Goal: Task Accomplishment & Management: Complete application form

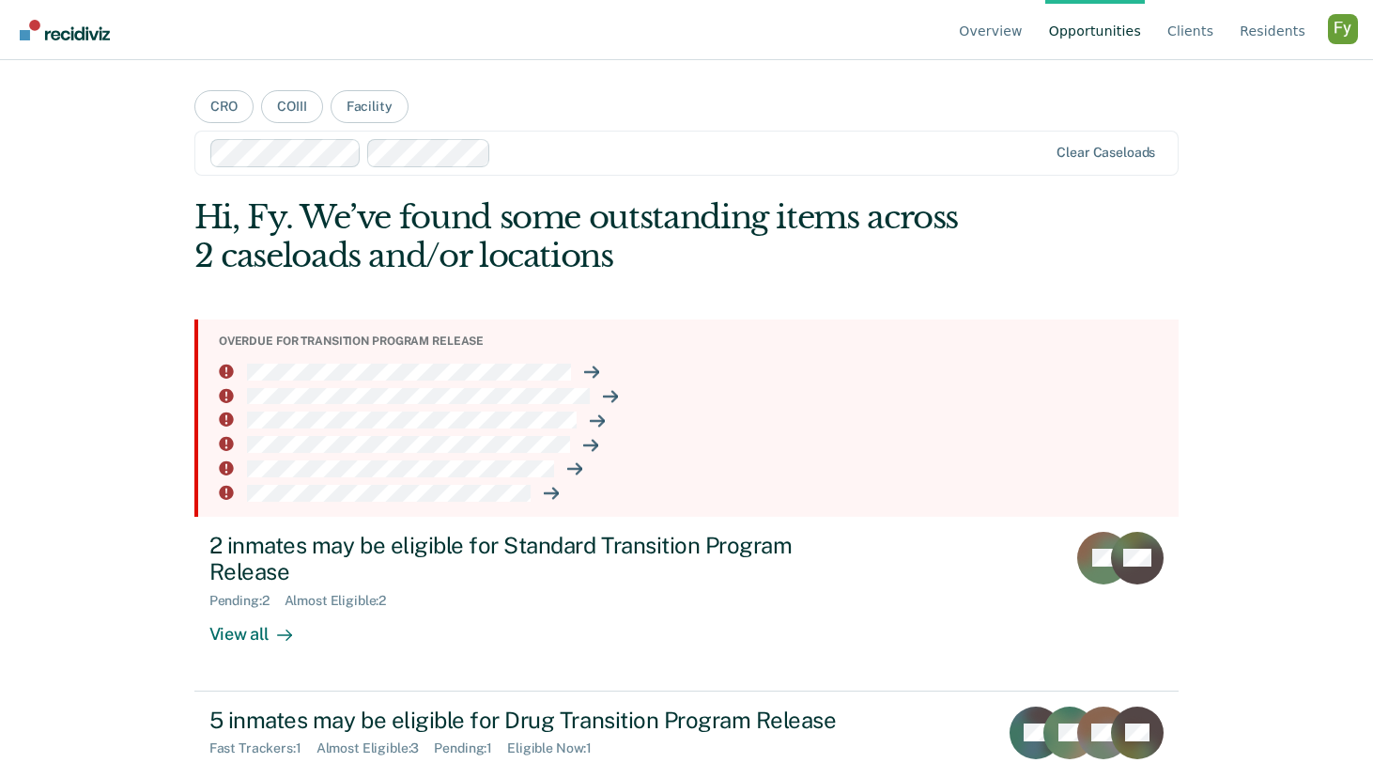
click at [1341, 39] on div "Profile dropdown button" at bounding box center [1343, 29] width 30 height 30
click at [1212, 82] on link "Profile" at bounding box center [1267, 88] width 121 height 16
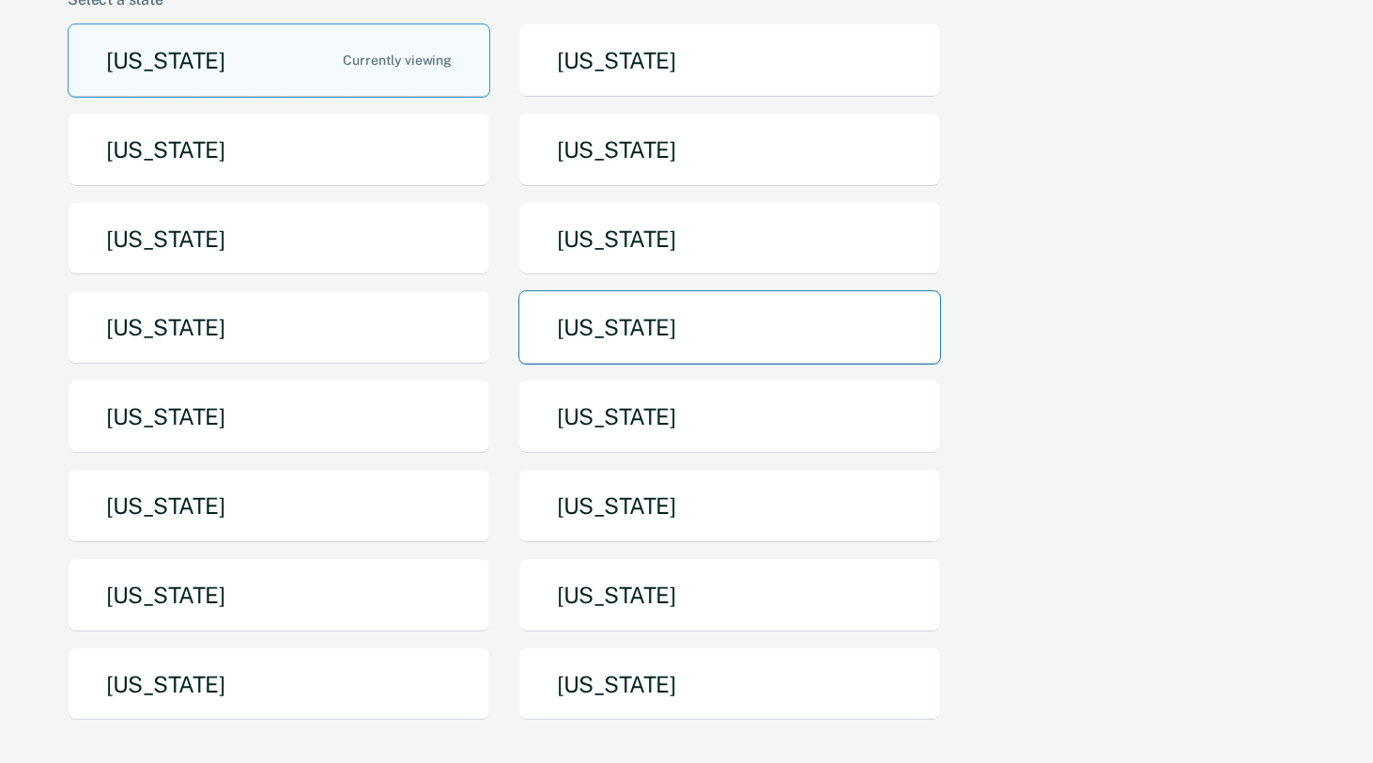
scroll to position [167, 0]
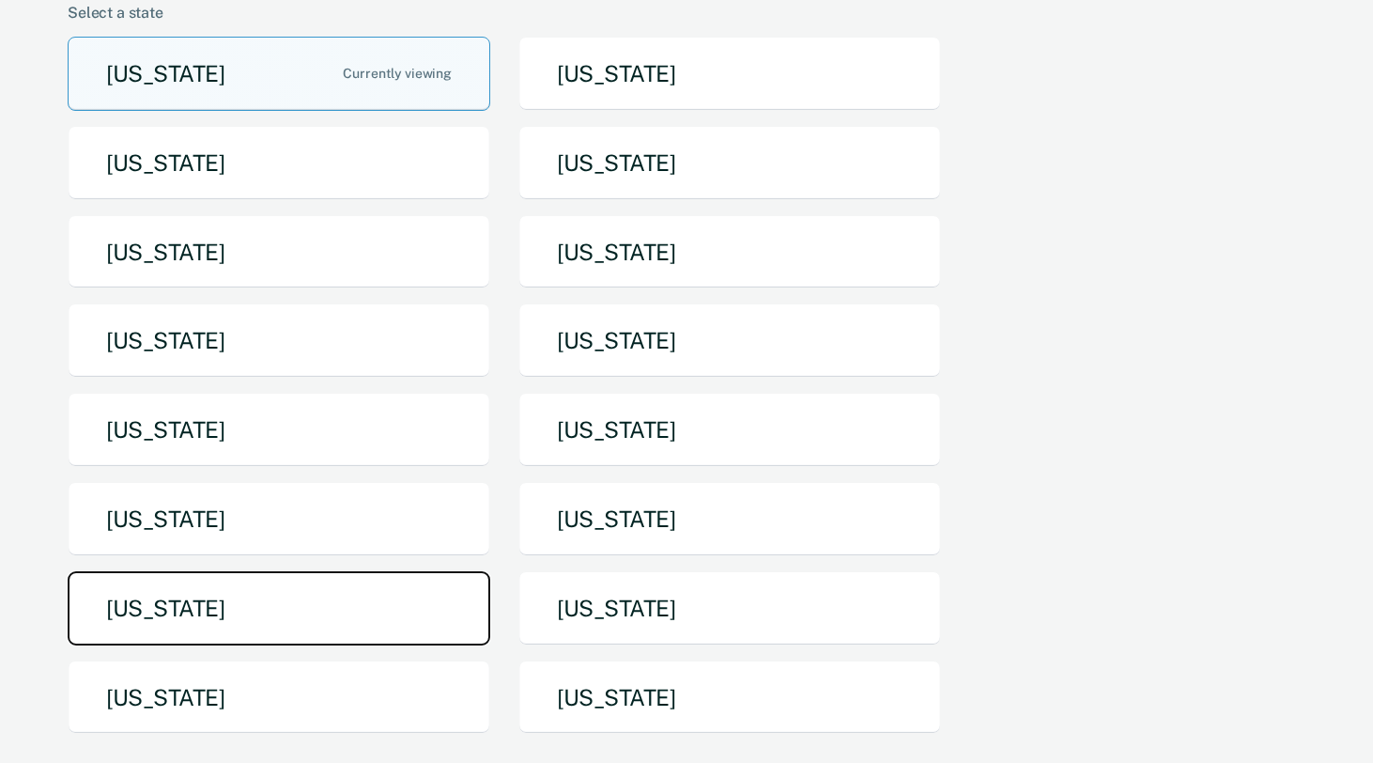
click at [308, 625] on button "[US_STATE]" at bounding box center [279, 608] width 423 height 74
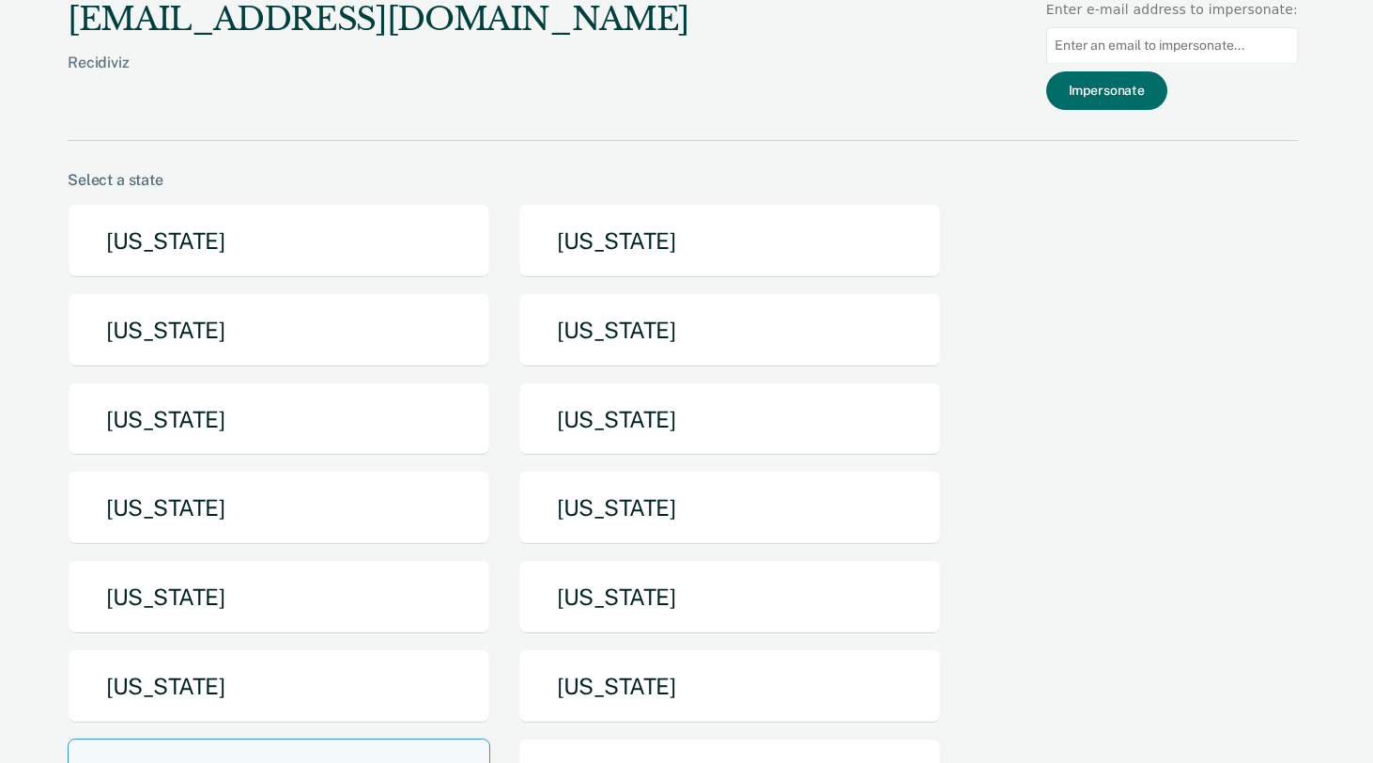
scroll to position [167, 0]
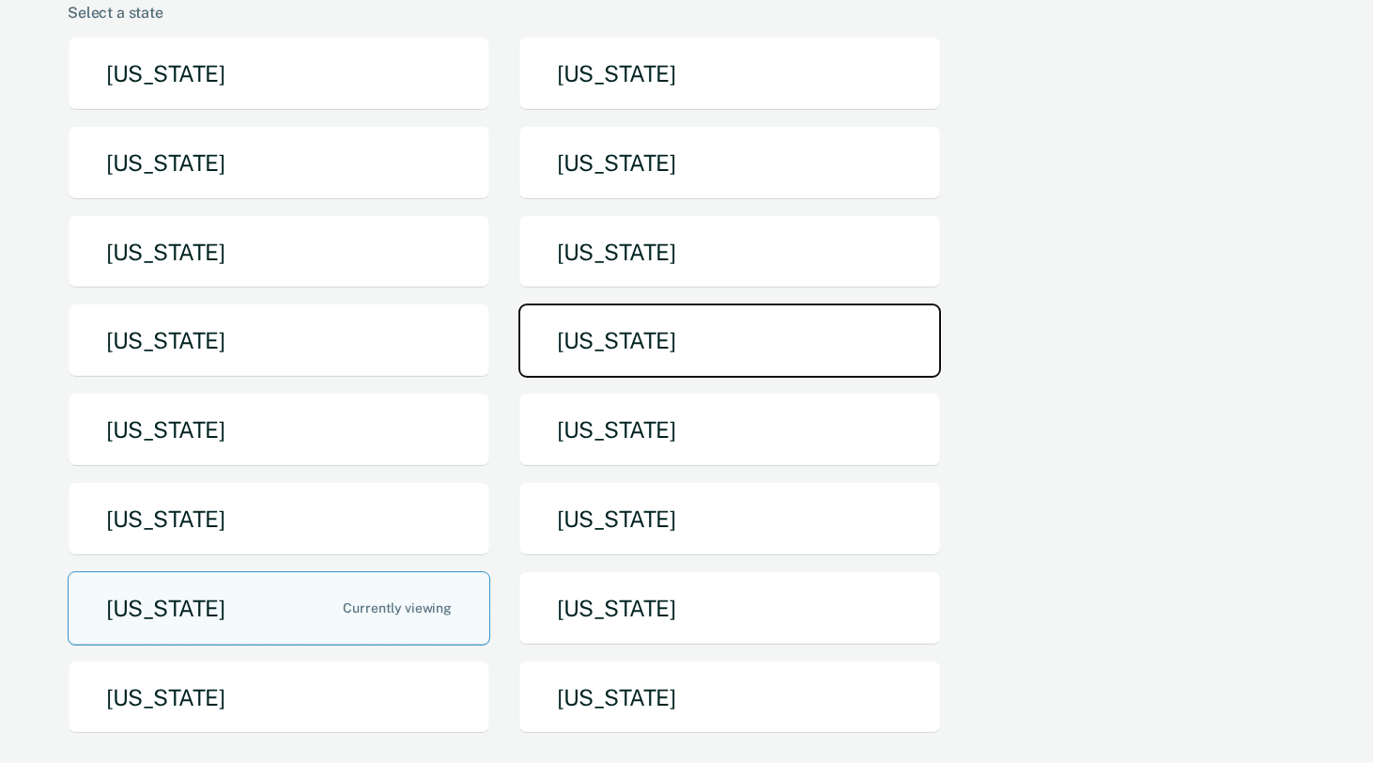
click at [619, 344] on button "[US_STATE]" at bounding box center [730, 340] width 423 height 74
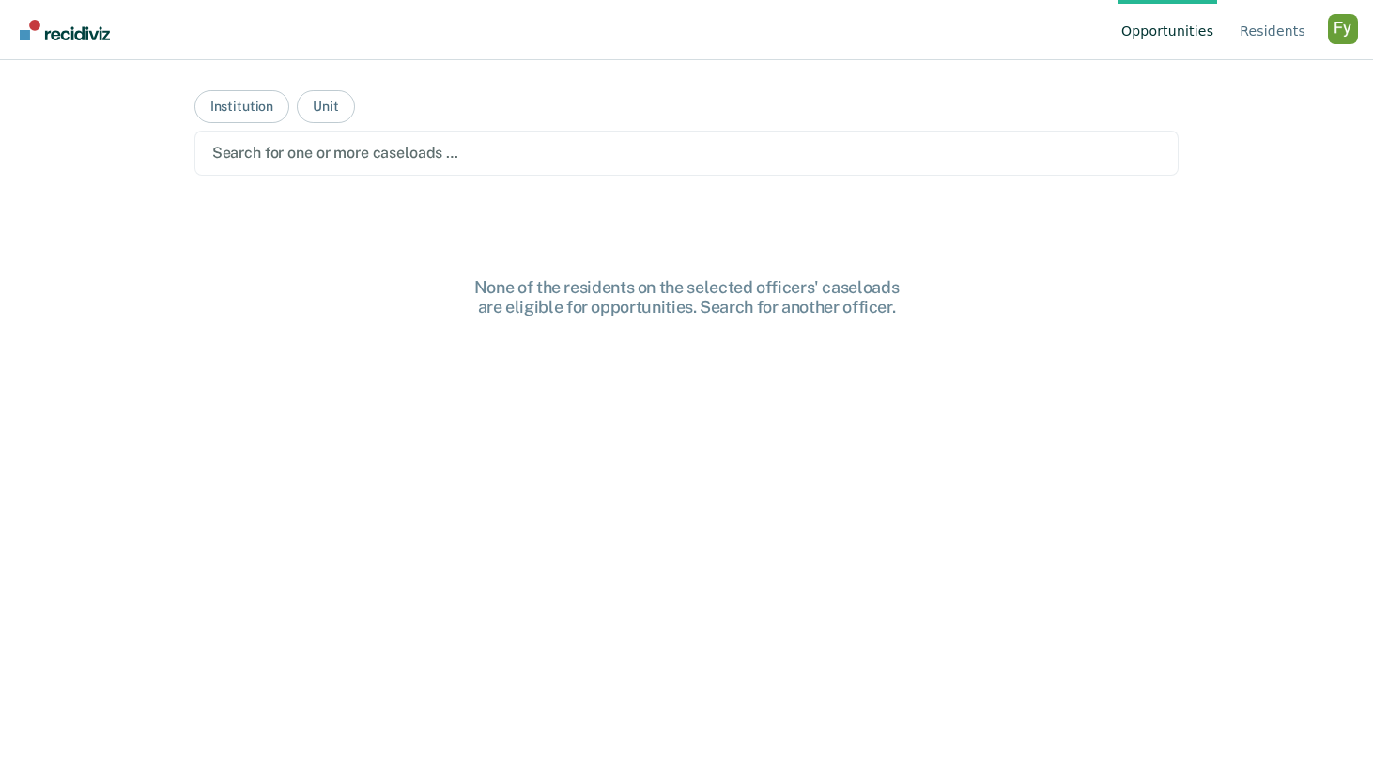
click at [319, 160] on div at bounding box center [687, 153] width 950 height 22
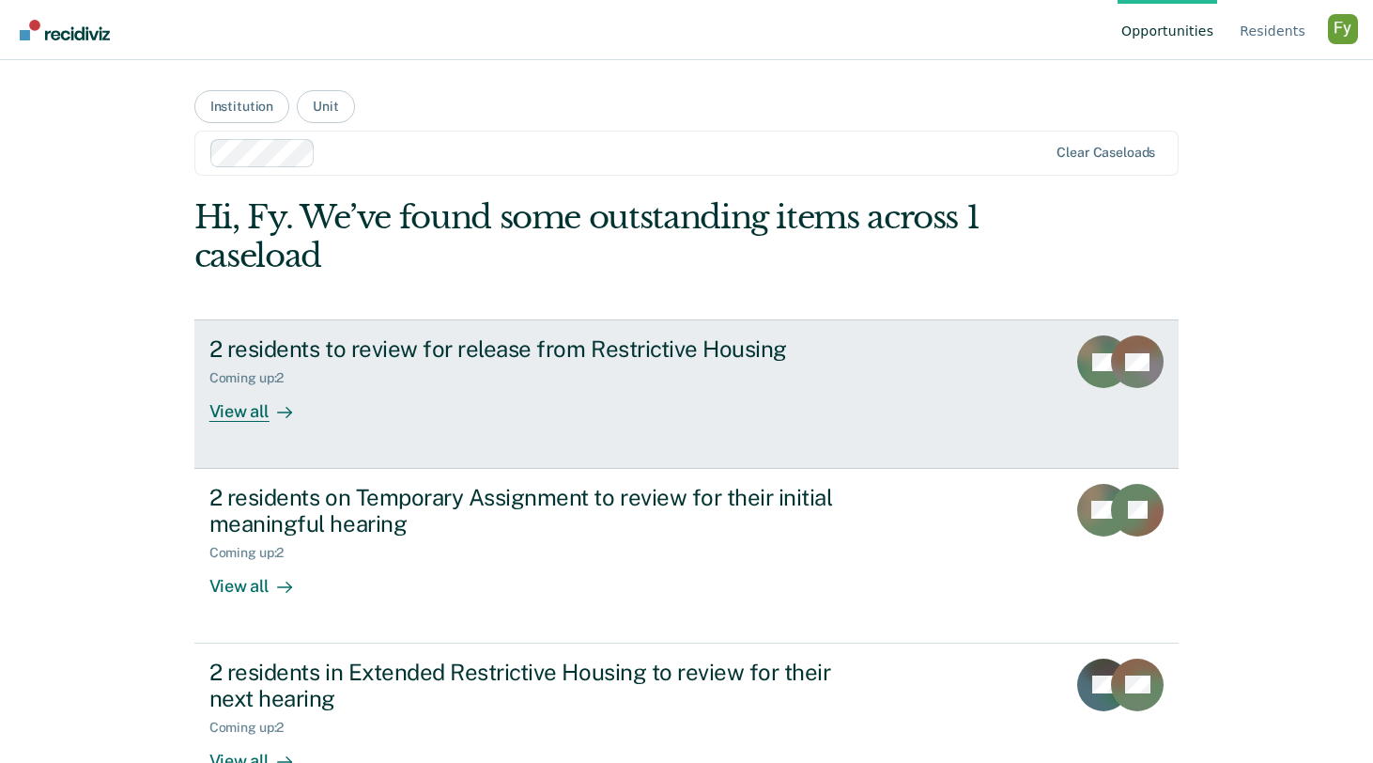
click at [486, 386] on div "2 residents to review for release from Restrictive Housing Coming up : 2 View a…" at bounding box center [561, 378] width 705 height 86
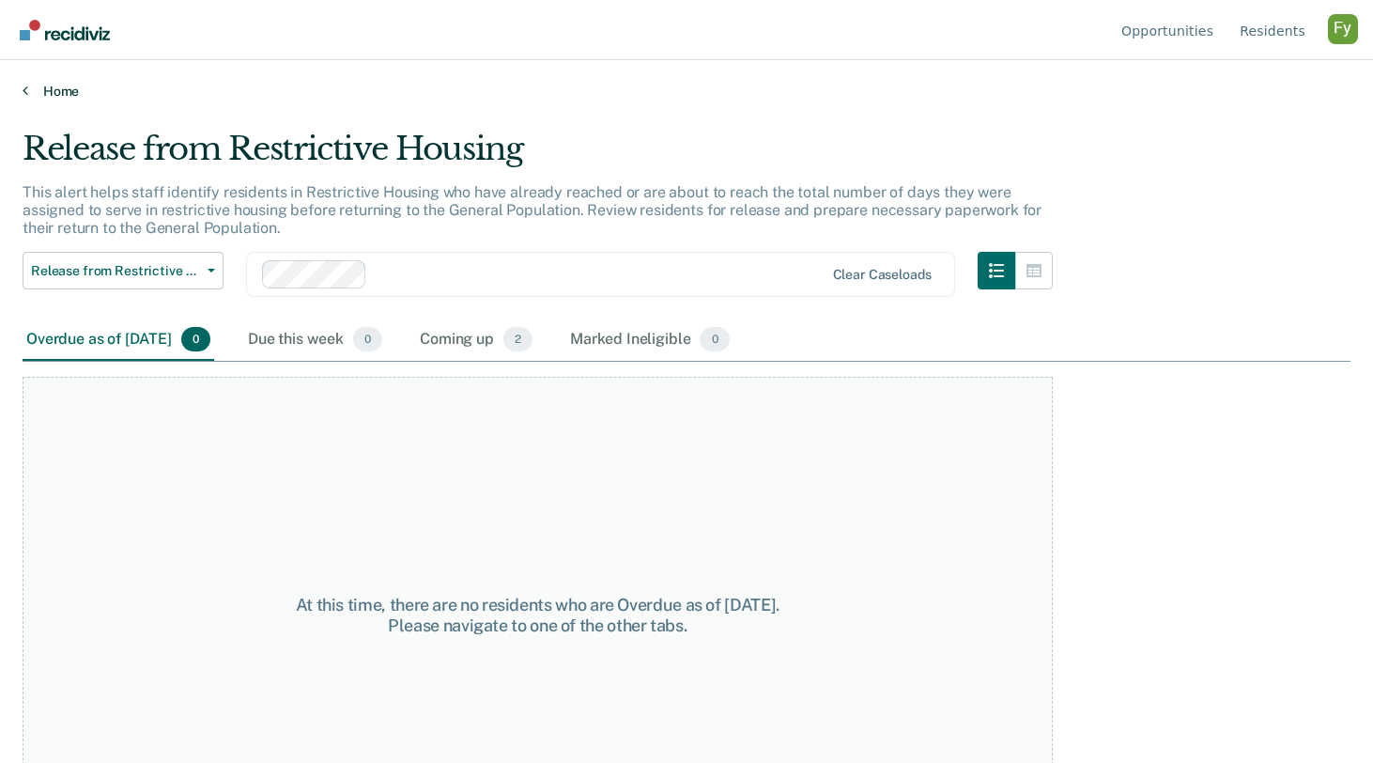
click at [53, 87] on link "Home" at bounding box center [687, 91] width 1328 height 17
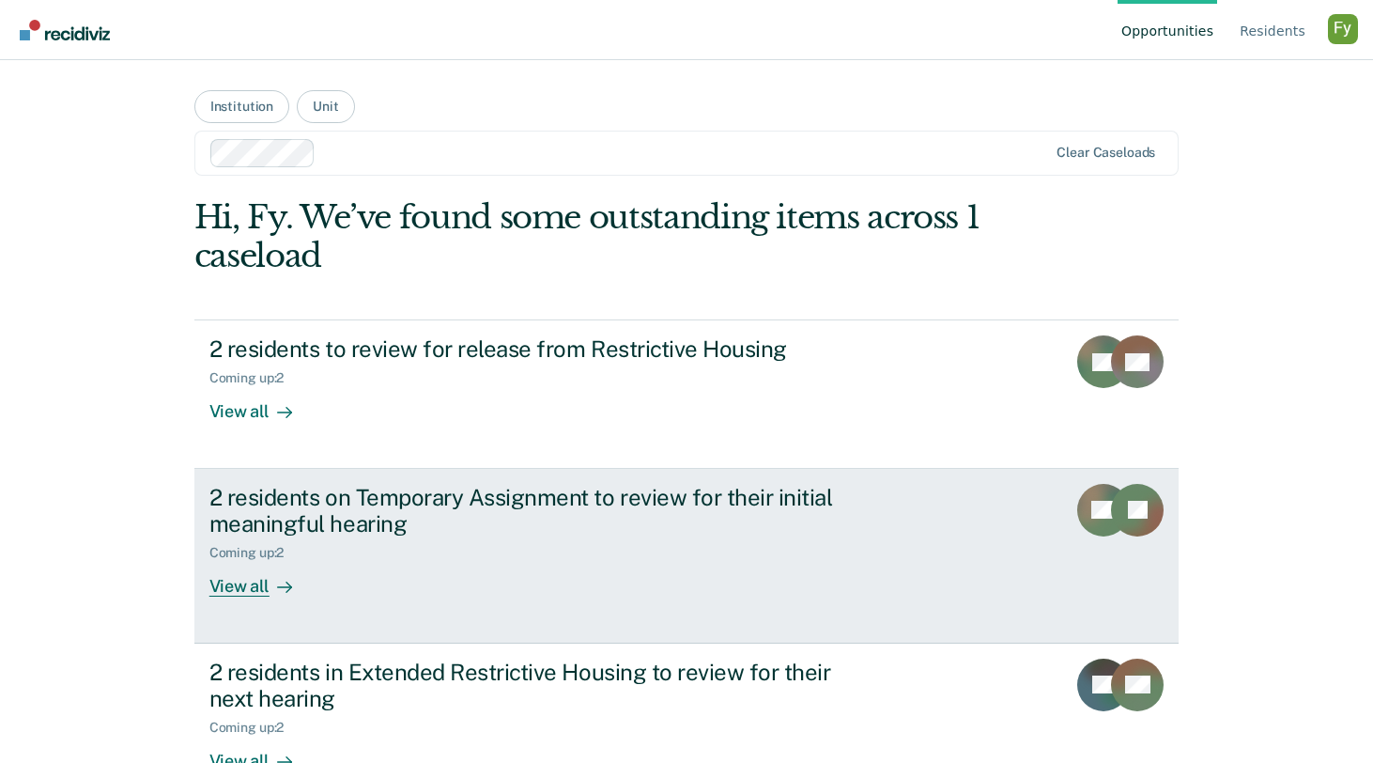
click at [435, 532] on div "2 residents on Temporary Assignment to review for their initial meaningful hear…" at bounding box center [538, 511] width 659 height 54
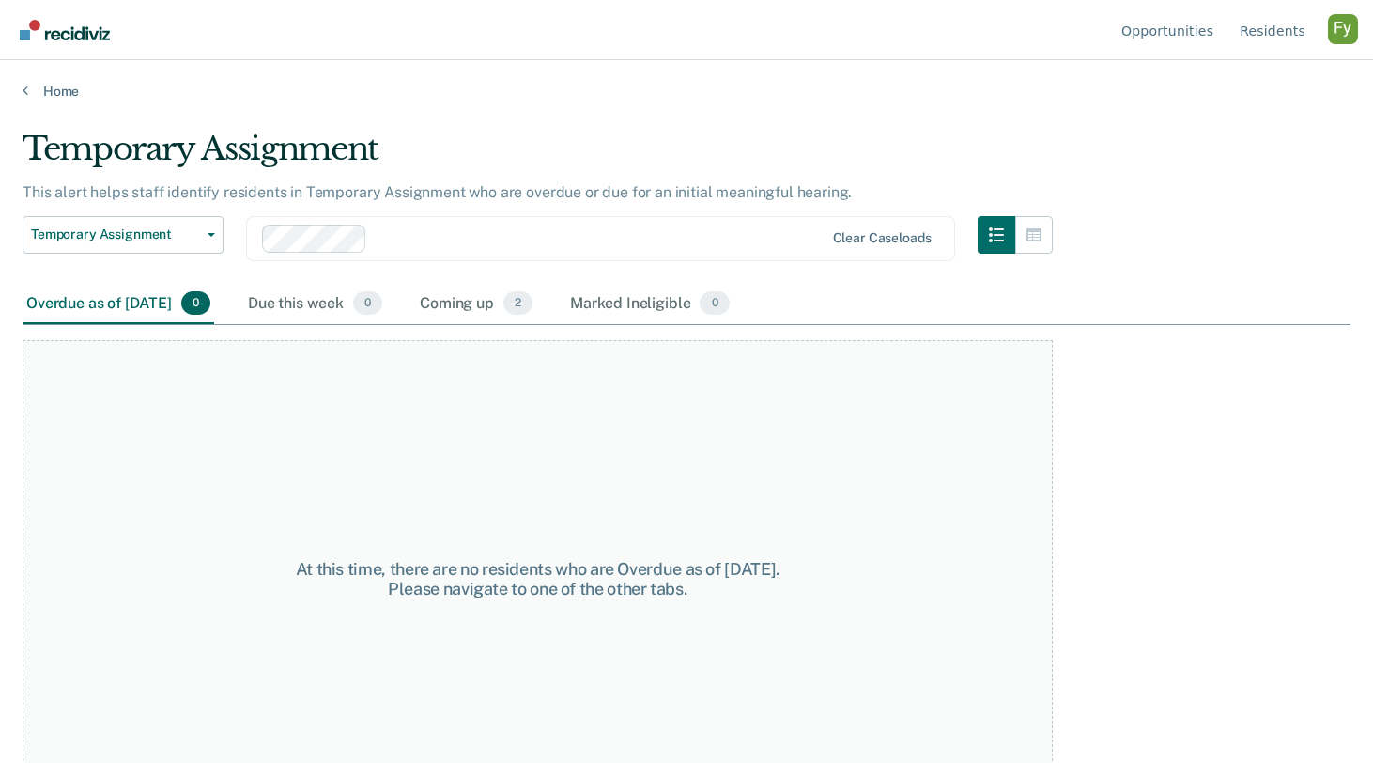
click at [57, 101] on main "Temporary Assignment This alert helps staff identify residents in Temporary Ass…" at bounding box center [686, 429] width 1373 height 658
click at [57, 84] on link "Home" at bounding box center [687, 91] width 1328 height 17
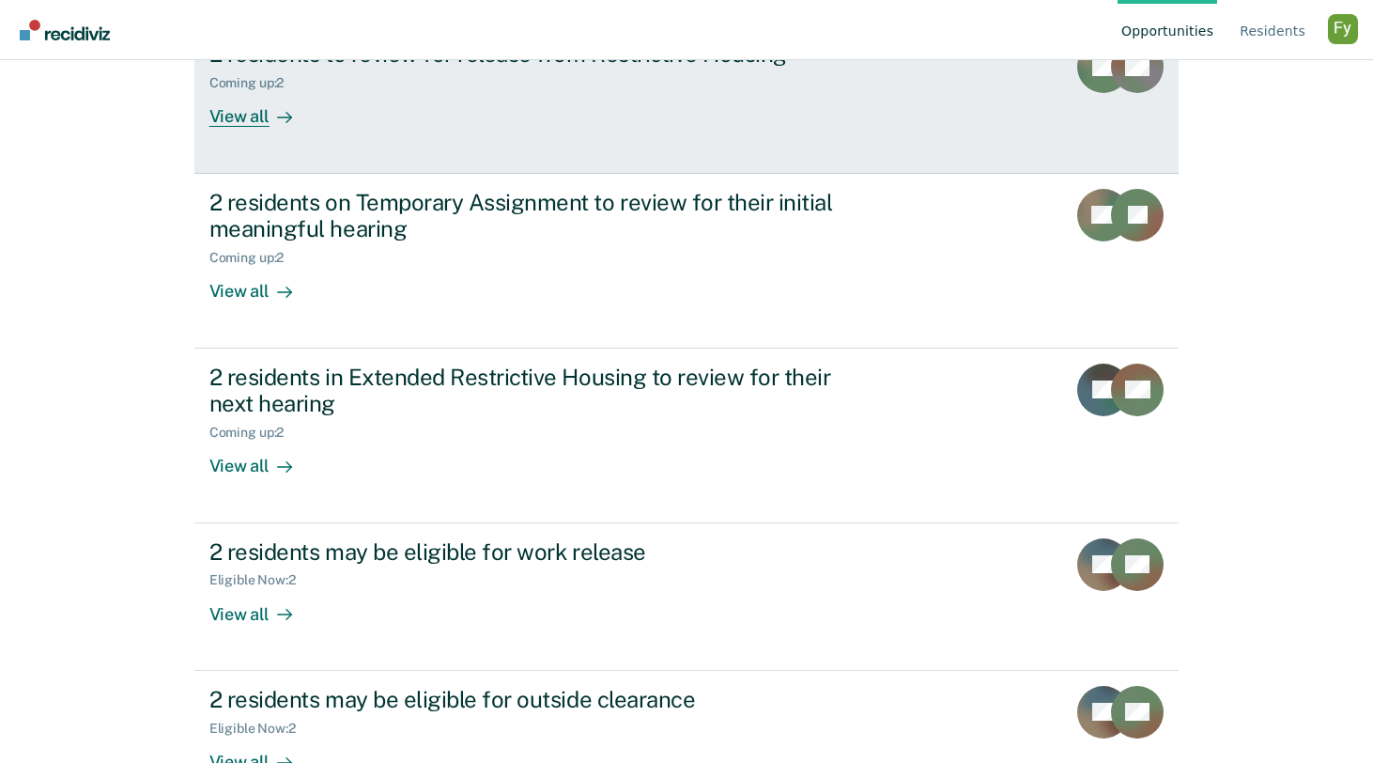
scroll to position [350, 0]
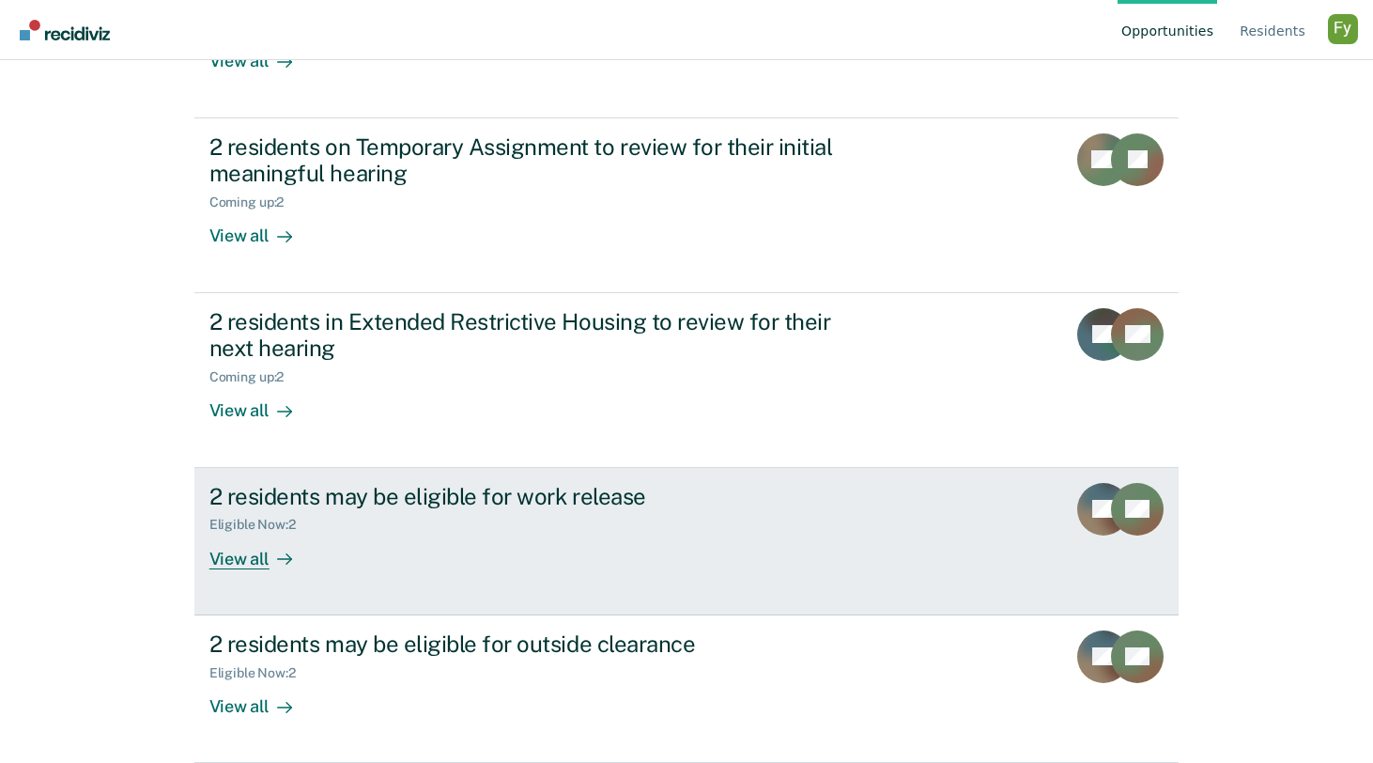
click at [463, 551] on div "2 residents may be eligible for work release Eligible Now : 2 View all" at bounding box center [561, 526] width 705 height 86
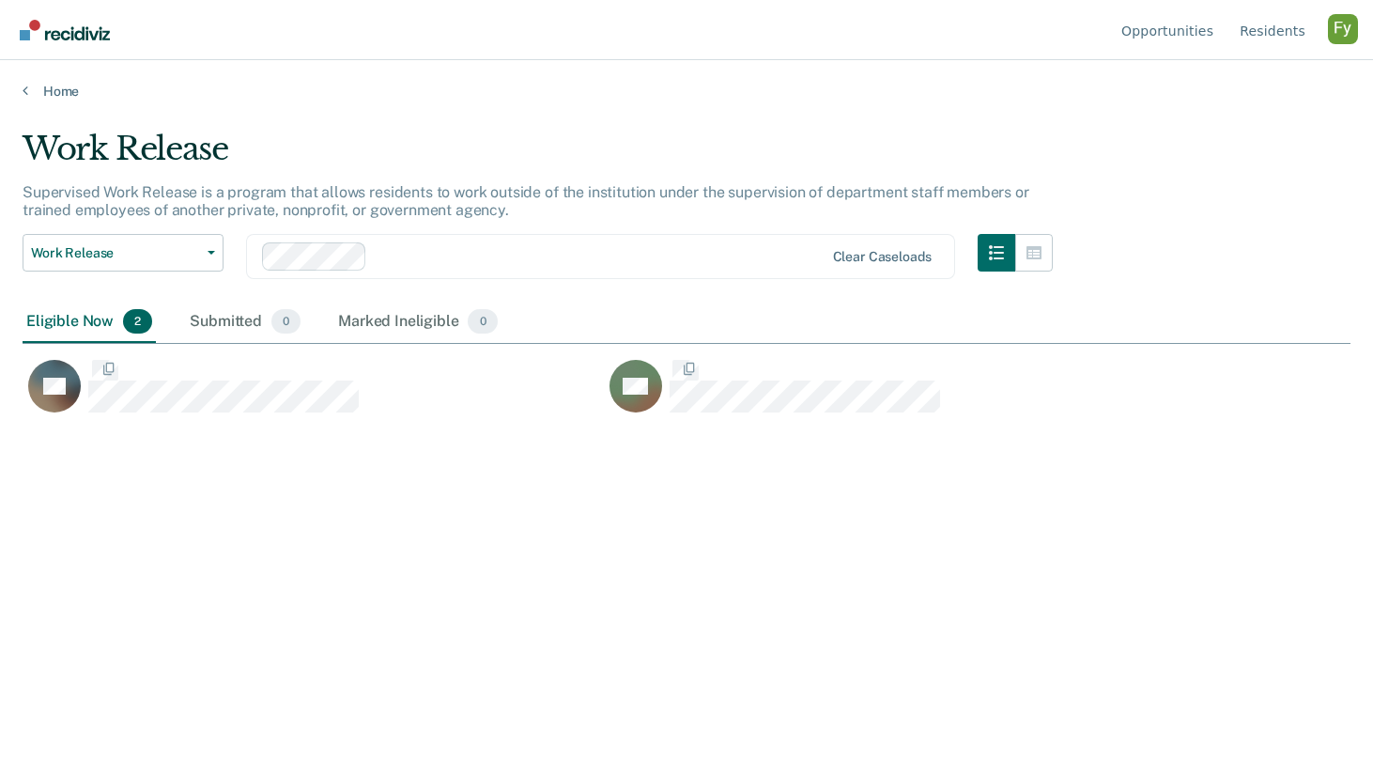
scroll to position [492, 1328]
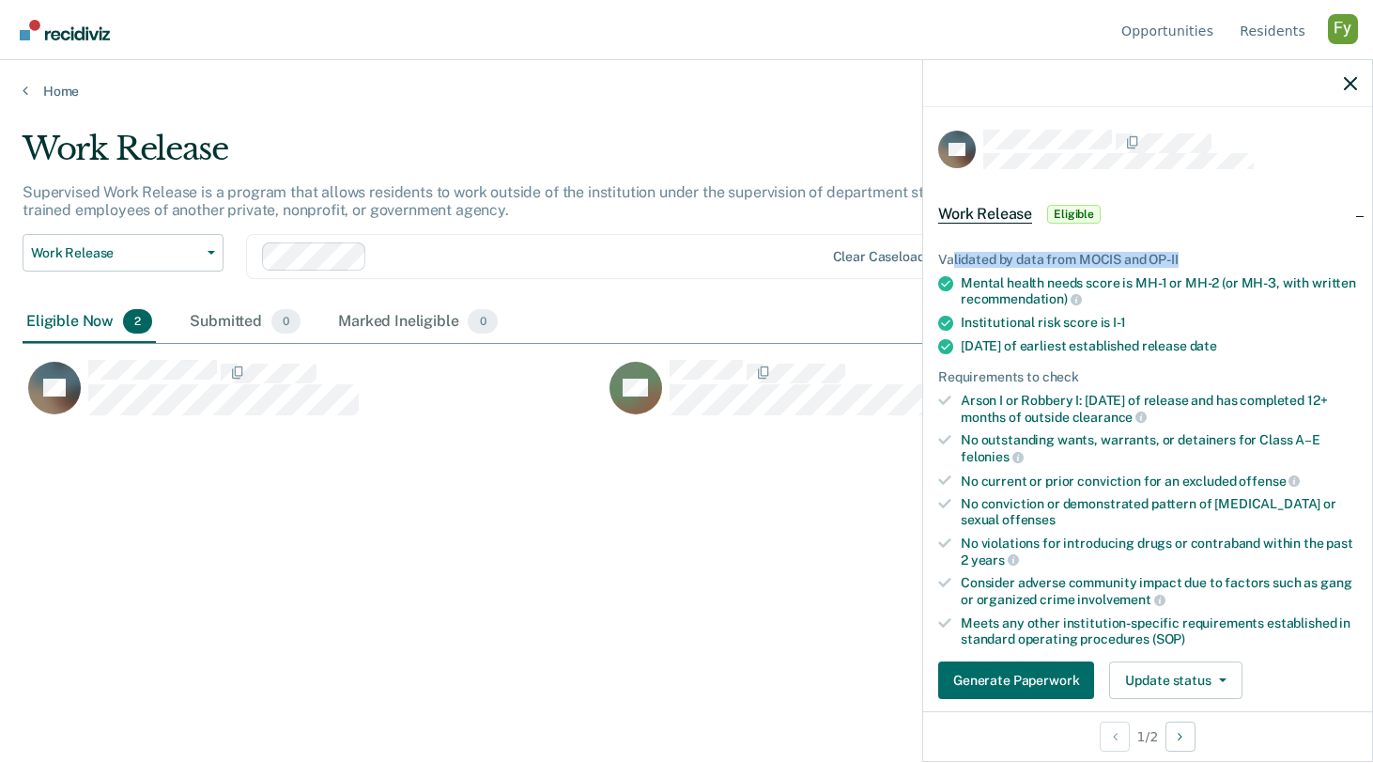
drag, startPoint x: 954, startPoint y: 257, endPoint x: 1248, endPoint y: 255, distance: 293.1
click at [1248, 255] on div "Validated by data from MOCIS and OP-II" at bounding box center [1147, 260] width 419 height 16
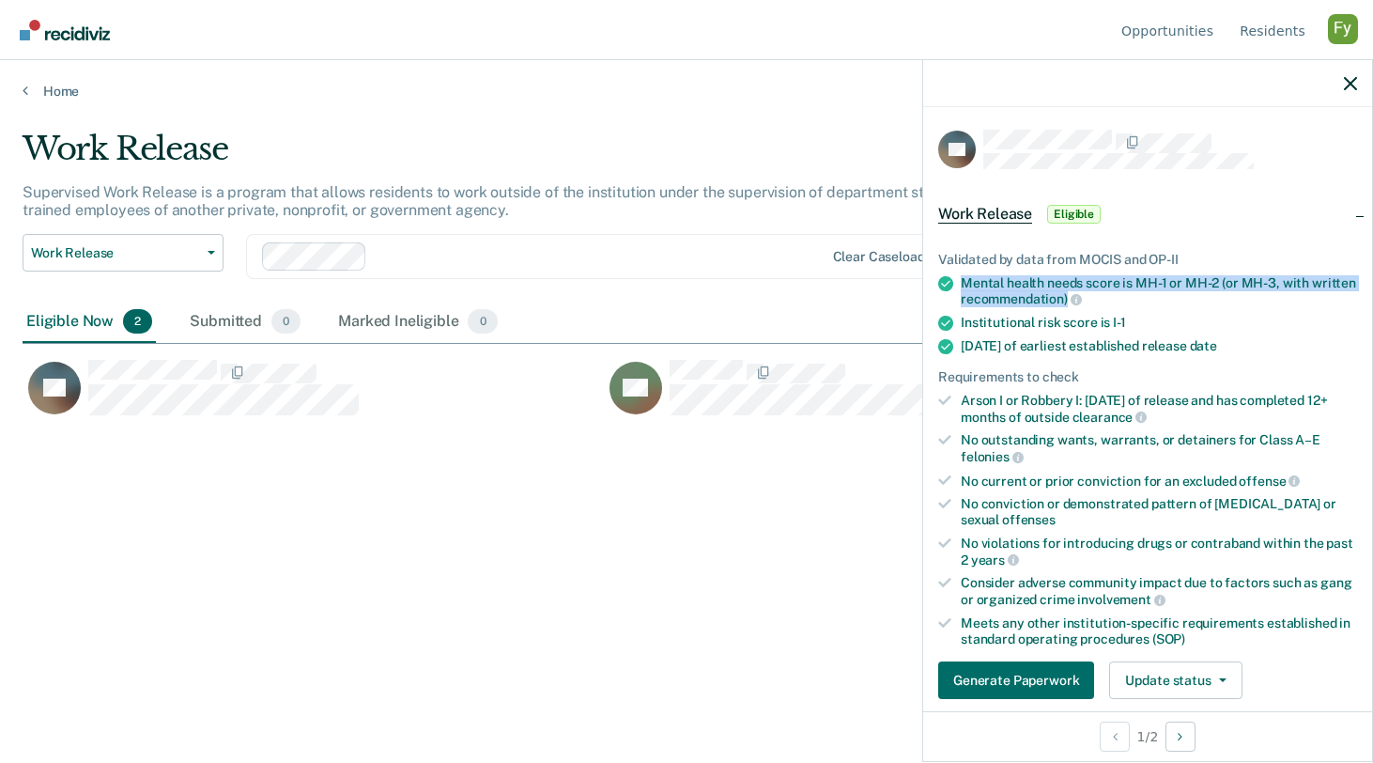
drag, startPoint x: 960, startPoint y: 277, endPoint x: 1066, endPoint y: 301, distance: 108.7
click at [1066, 301] on li "Mental health needs score is MH-1 or MH-2 (or MH-3, with written recommendation)" at bounding box center [1147, 291] width 419 height 32
drag, startPoint x: 962, startPoint y: 319, endPoint x: 1168, endPoint y: 321, distance: 205.7
click at [1168, 321] on div "Institutional risk score is I-1" at bounding box center [1159, 323] width 396 height 16
click at [1131, 322] on div "Institutional risk score is I-1" at bounding box center [1159, 323] width 396 height 16
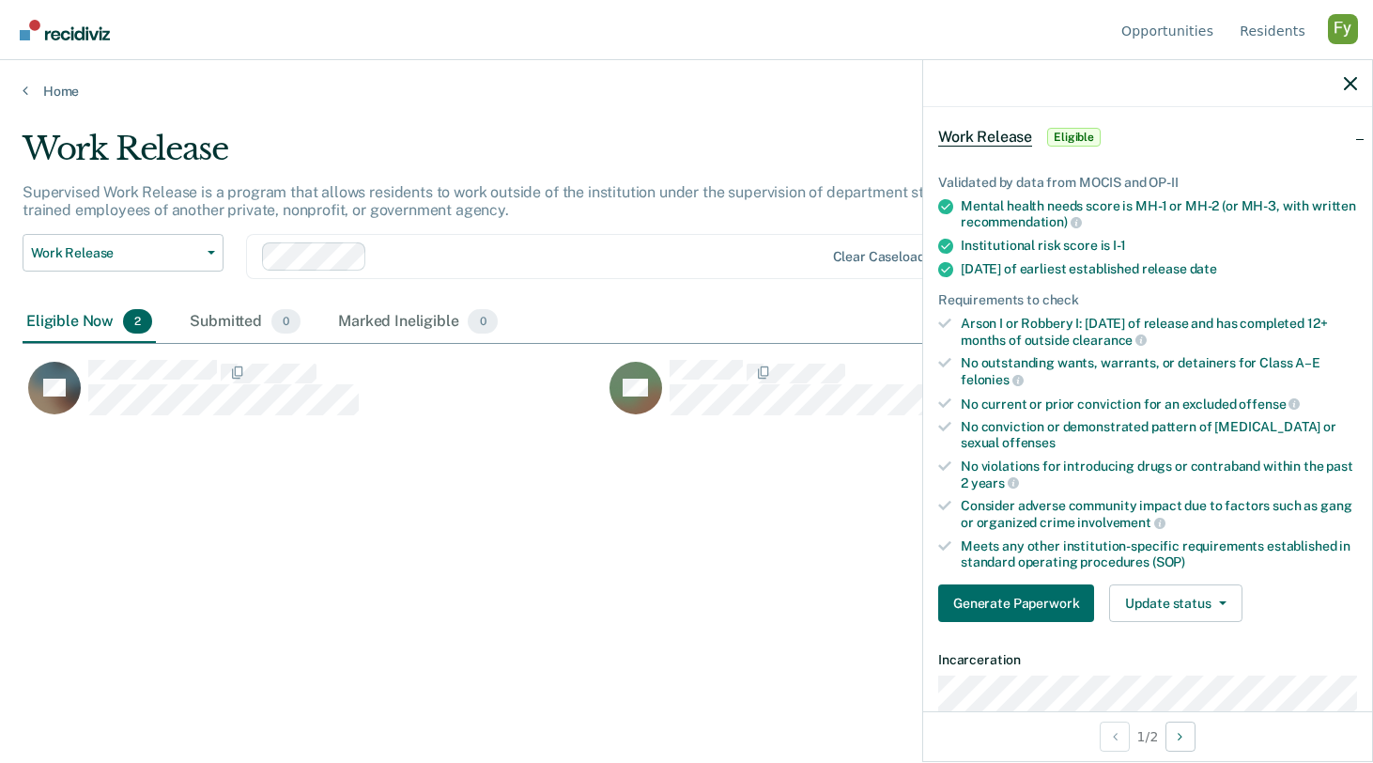
scroll to position [125, 0]
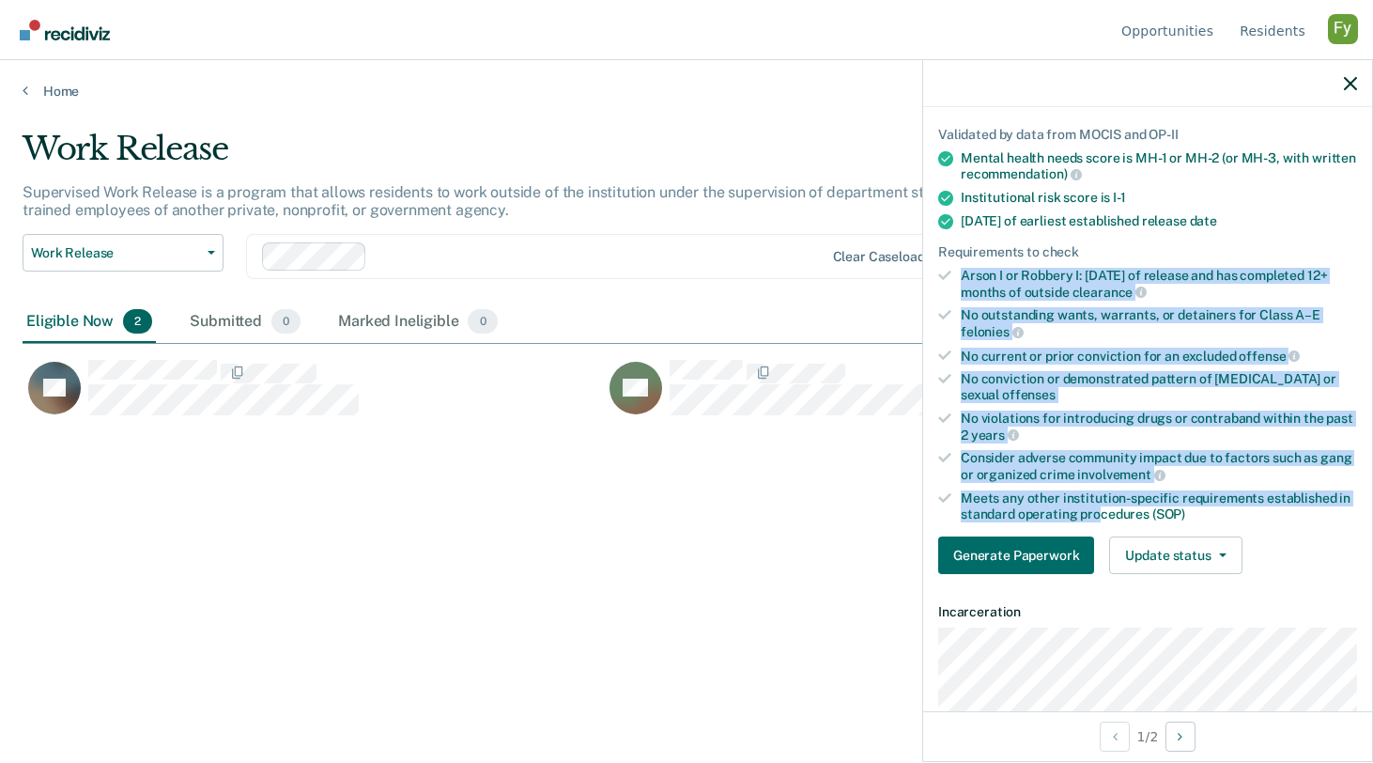
drag, startPoint x: 957, startPoint y: 268, endPoint x: 1099, endPoint y: 503, distance: 274.4
click at [1099, 503] on ul "Validated by data from MOCIS and OP-II Mental health needs score is MH-1 or MH-…" at bounding box center [1147, 324] width 419 height 395
click at [1052, 425] on div "No violations for introducing drugs or contraband within the past 2 years" at bounding box center [1159, 427] width 396 height 32
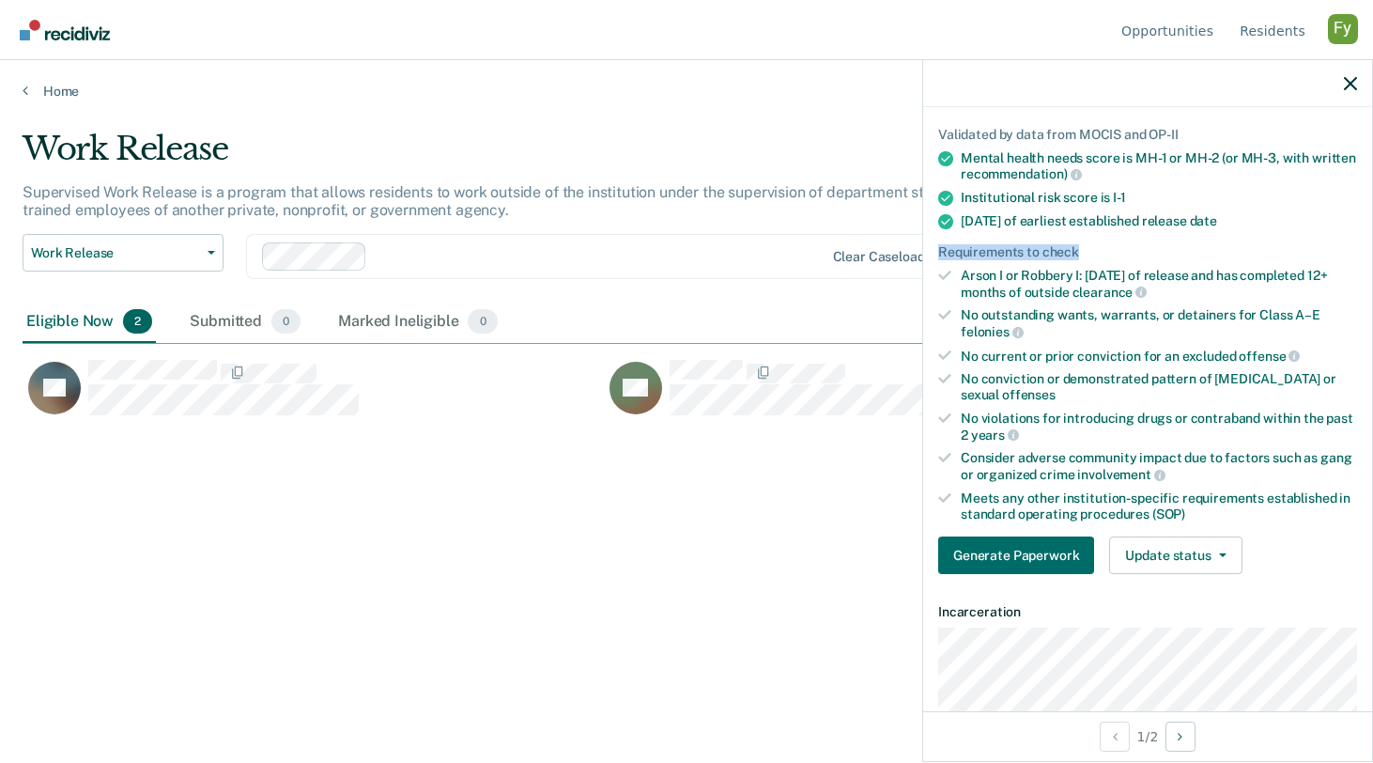
drag, startPoint x: 941, startPoint y: 249, endPoint x: 1097, endPoint y: 249, distance: 155.9
click at [1097, 249] on div "Requirements to check" at bounding box center [1147, 252] width 419 height 16
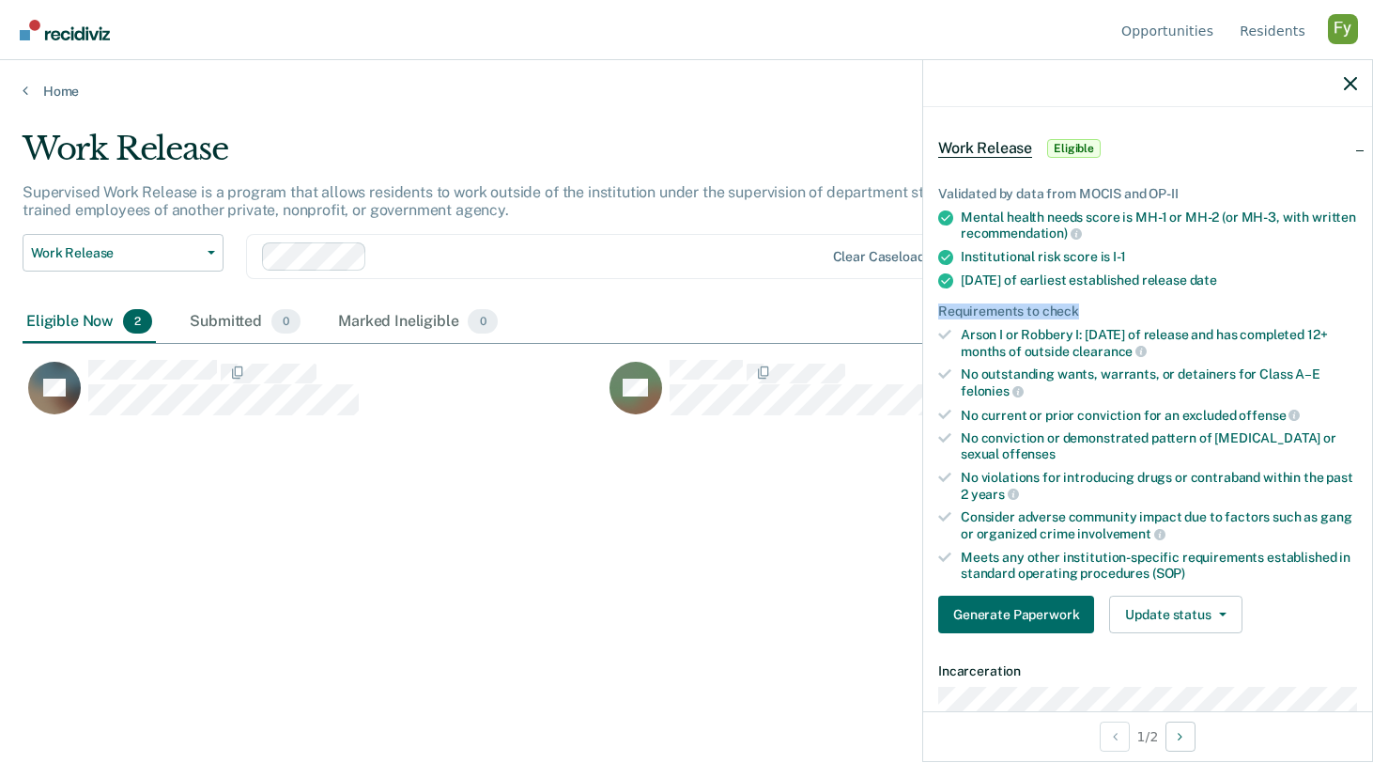
scroll to position [64, 0]
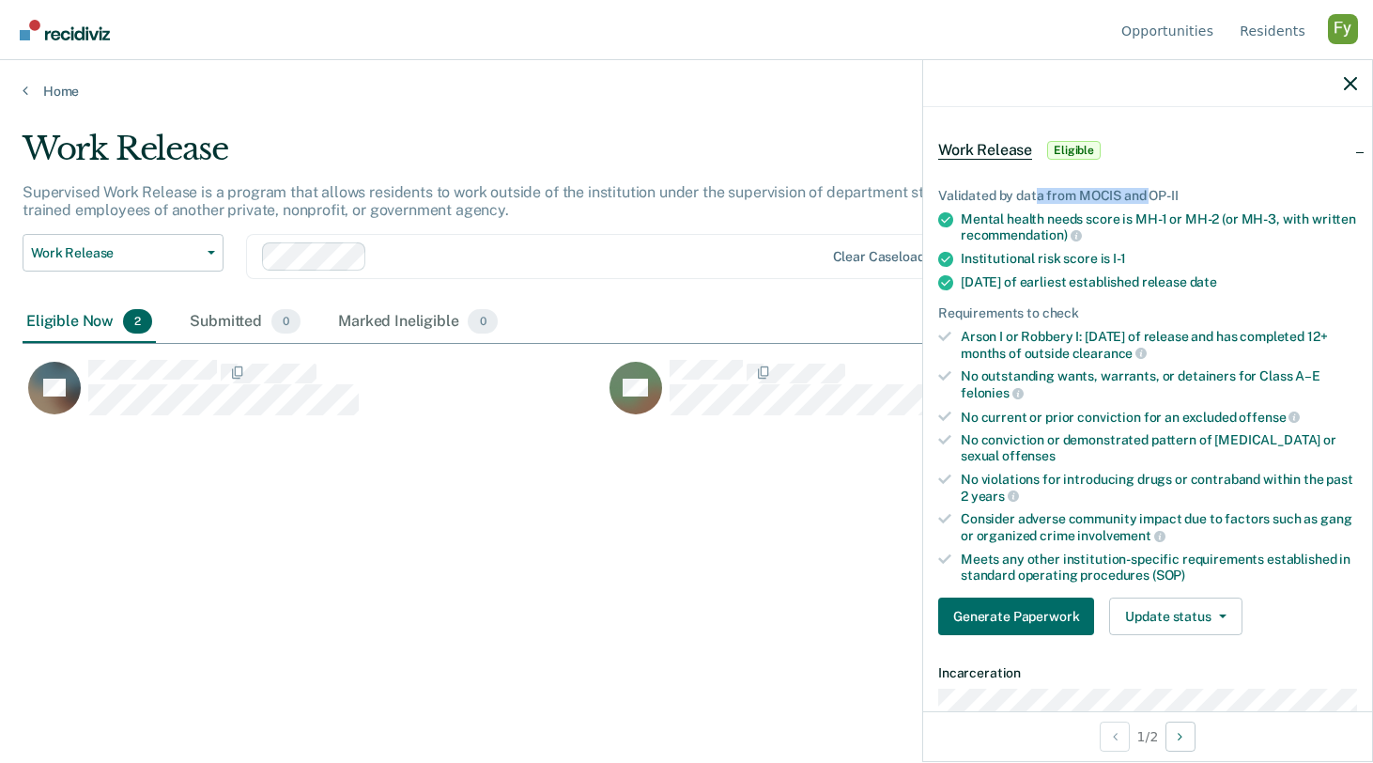
drag, startPoint x: 1035, startPoint y: 199, endPoint x: 1207, endPoint y: 196, distance: 171.9
click at [1207, 196] on div "Validated by data from MOCIS and OP-II" at bounding box center [1147, 196] width 419 height 16
drag, startPoint x: 940, startPoint y: 192, endPoint x: 1060, endPoint y: 192, distance: 119.3
click at [1059, 192] on div "Validated by data from MOCIS and OP-II" at bounding box center [1147, 196] width 419 height 16
drag, startPoint x: 938, startPoint y: 310, endPoint x: 1127, endPoint y: 310, distance: 188.8
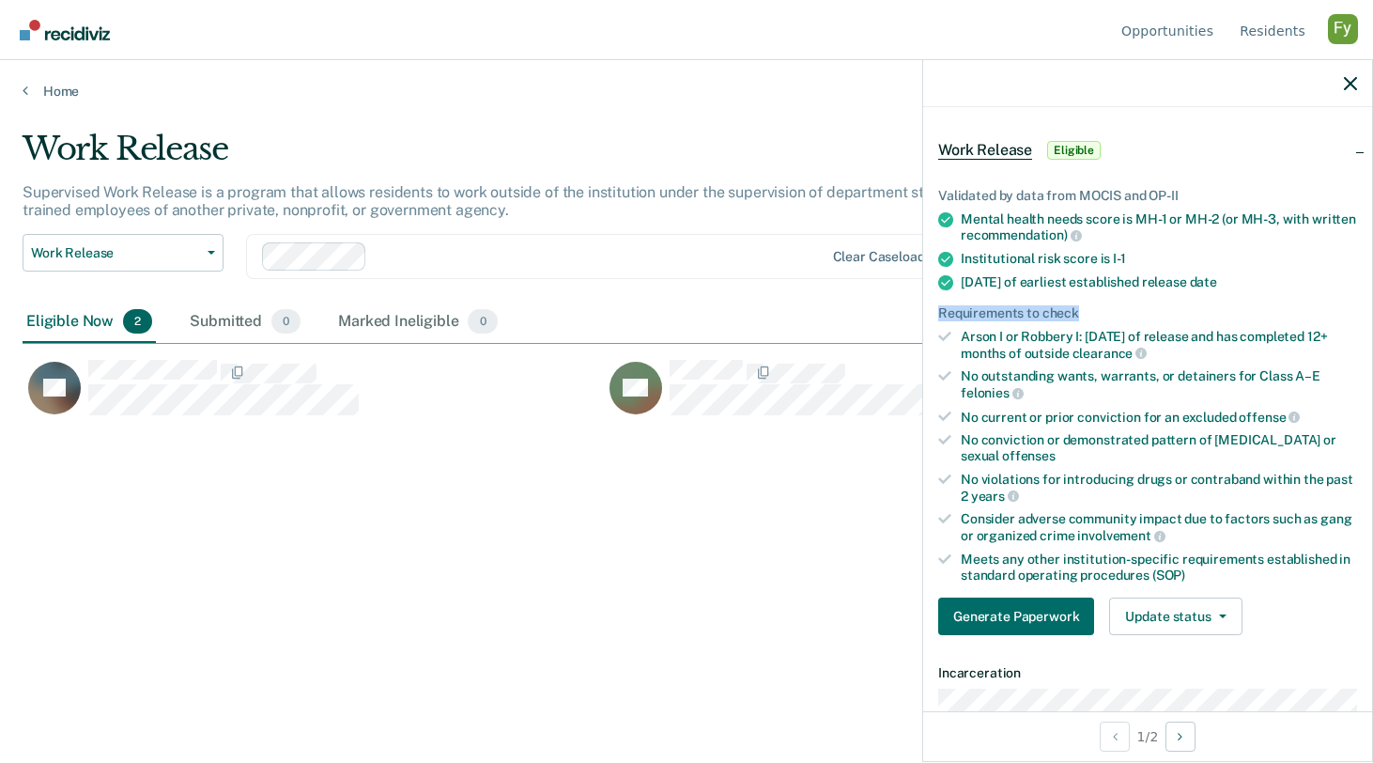
click at [1127, 310] on div "Requirements to check" at bounding box center [1147, 313] width 419 height 16
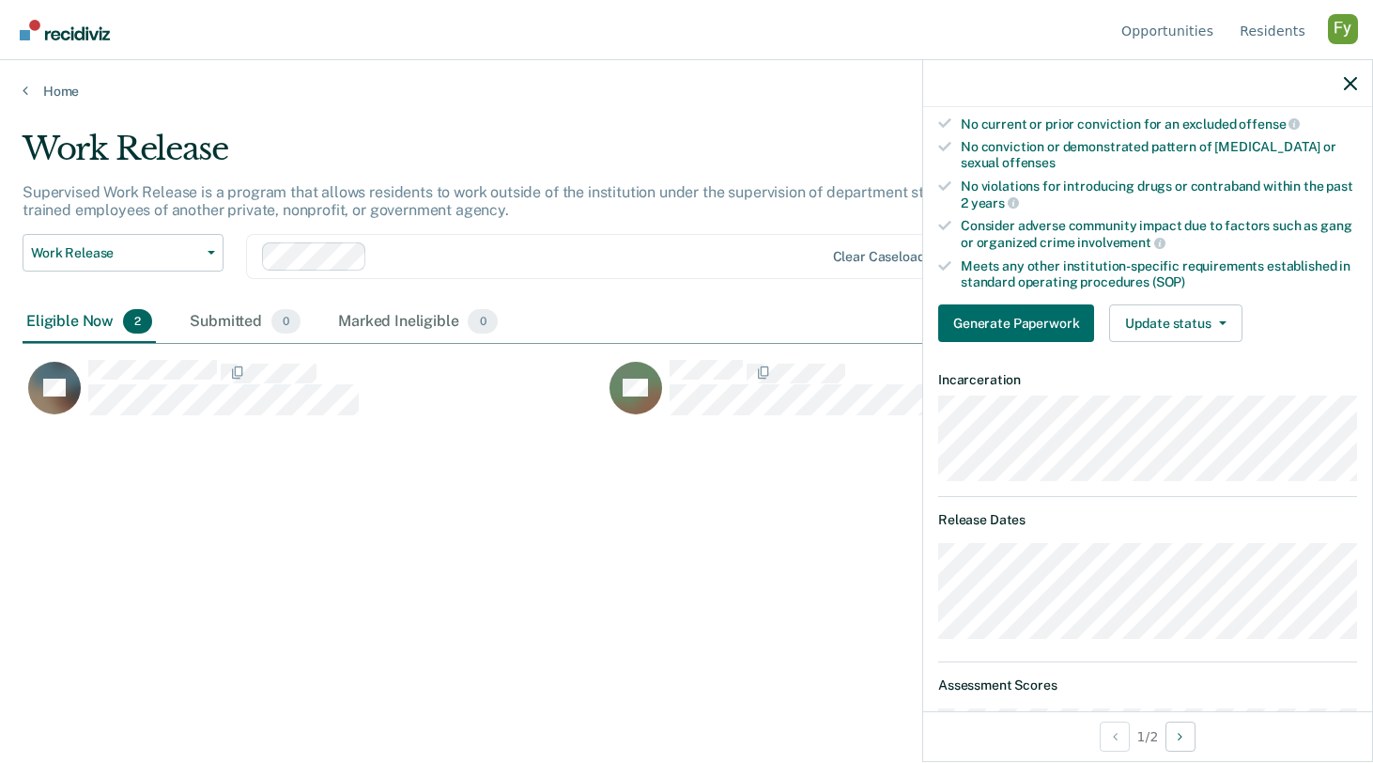
scroll to position [305, 0]
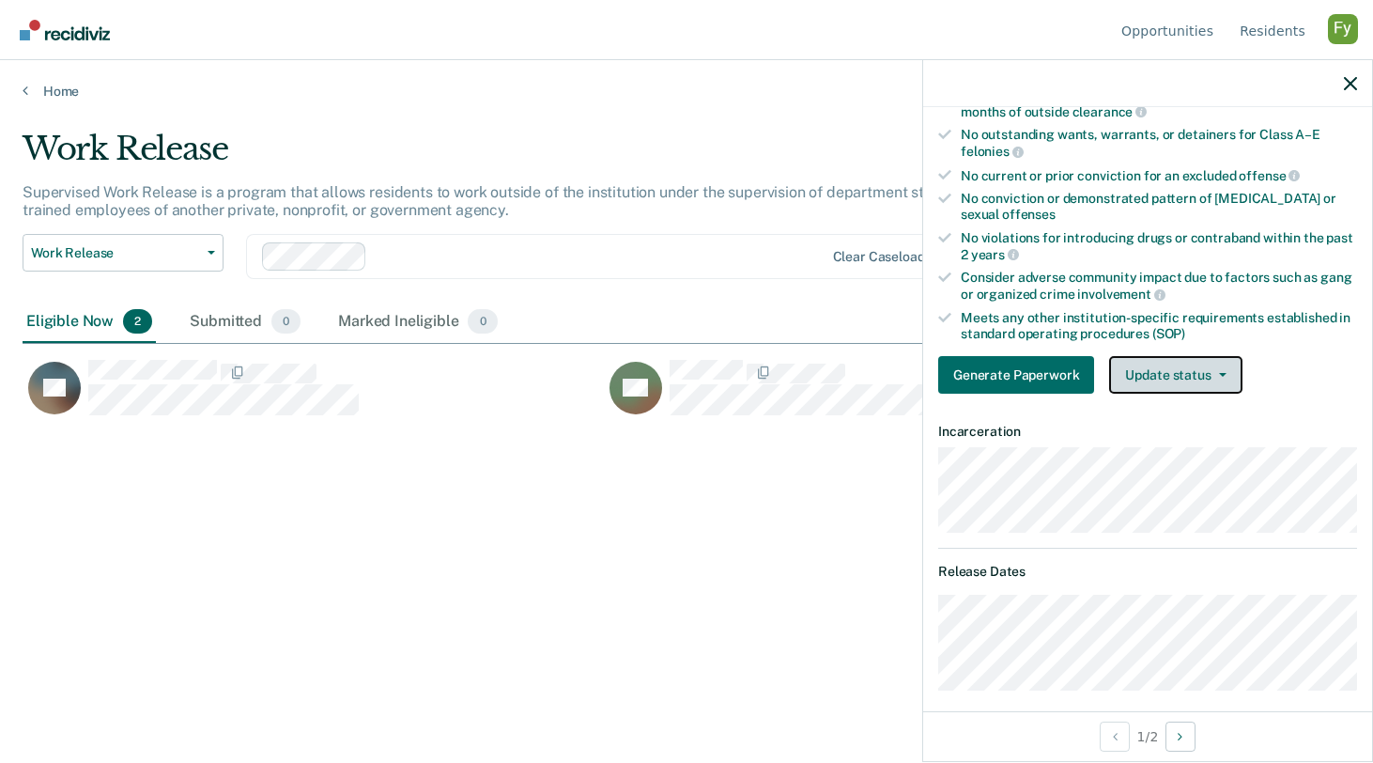
click at [1157, 375] on button "Update status" at bounding box center [1175, 375] width 132 height 38
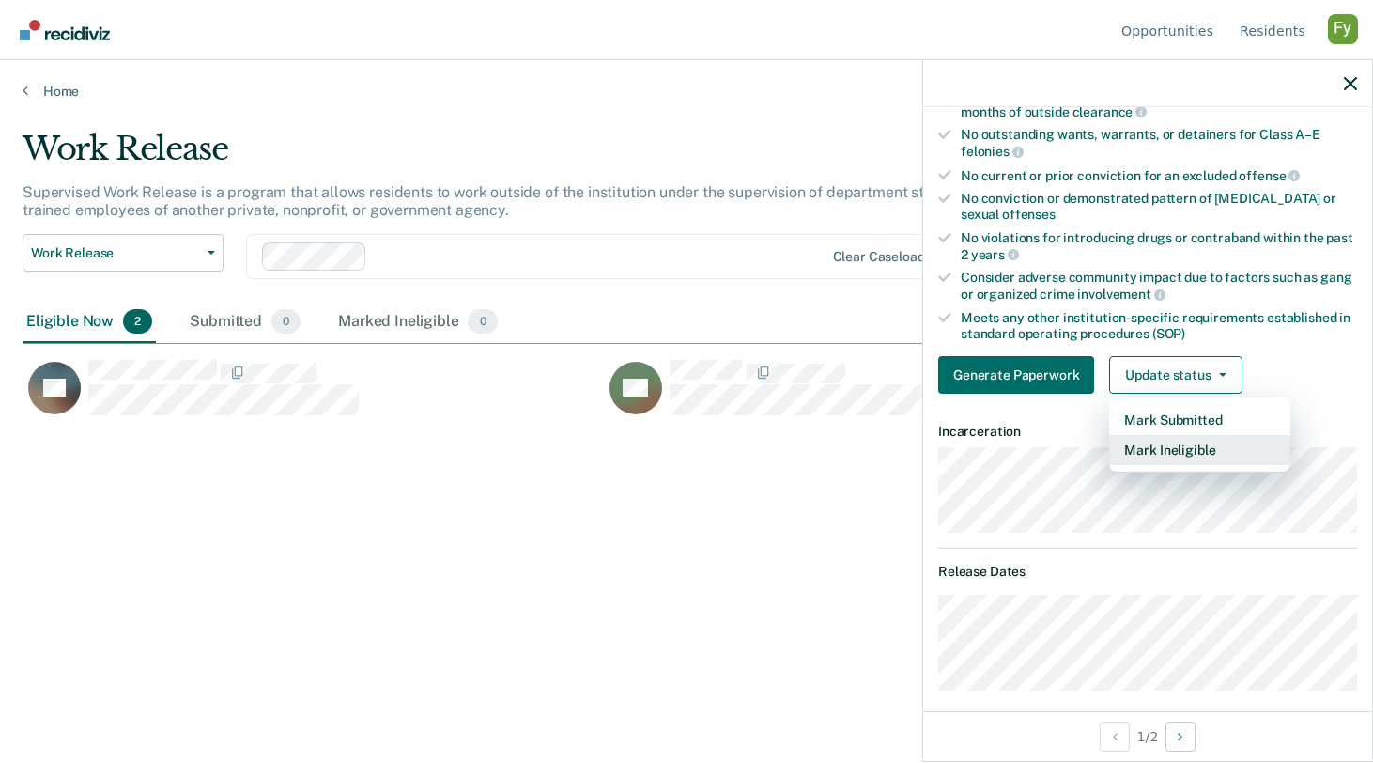
click at [1185, 449] on button "Mark Ineligible" at bounding box center [1199, 450] width 181 height 30
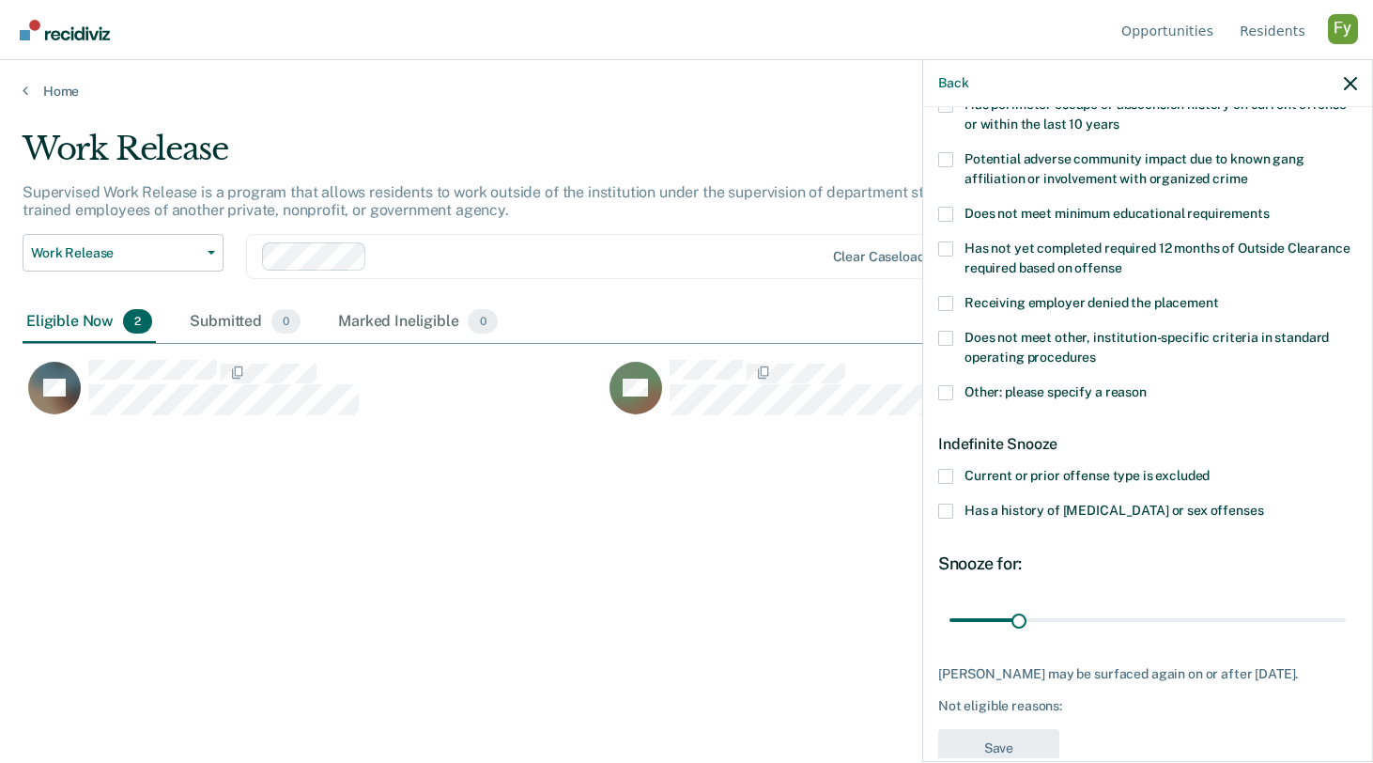
scroll to position [382, 0]
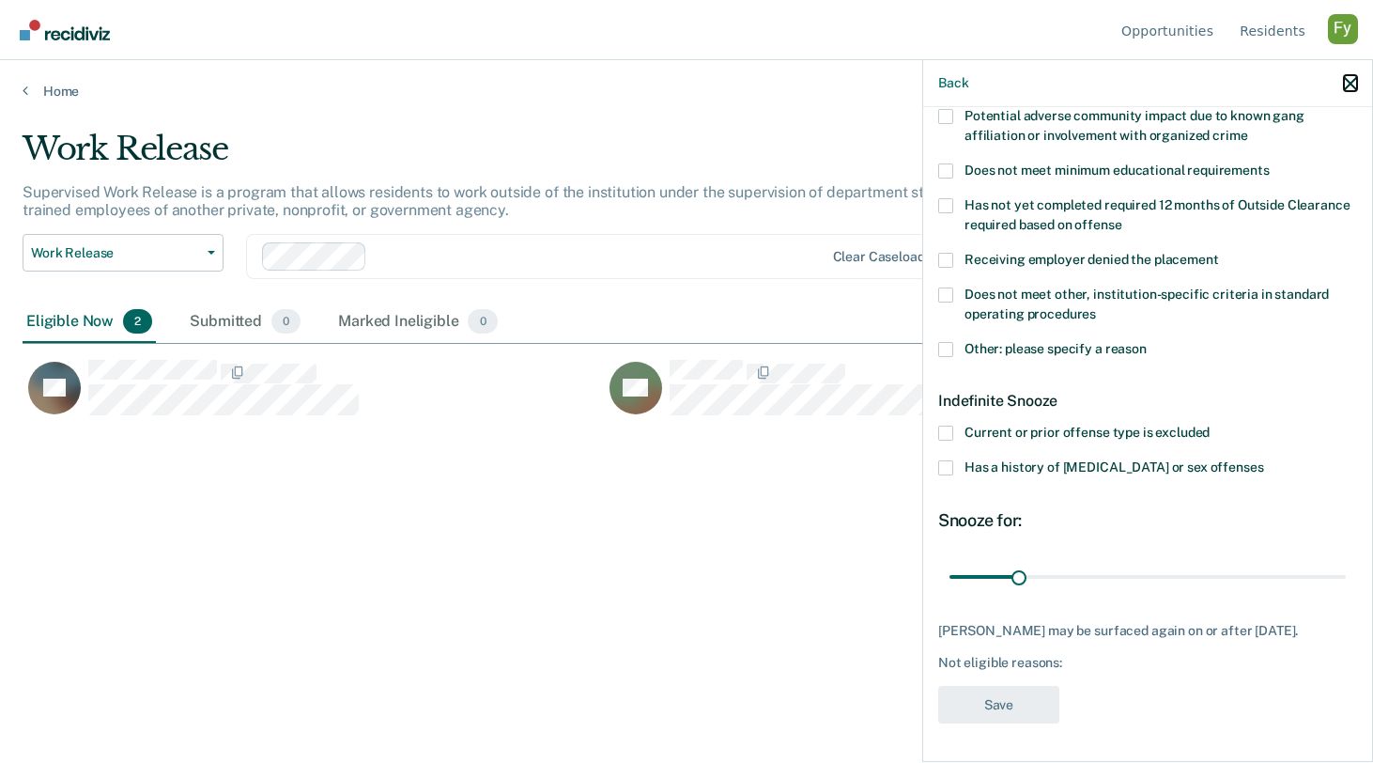
click at [1356, 79] on icon "button" at bounding box center [1350, 83] width 13 height 13
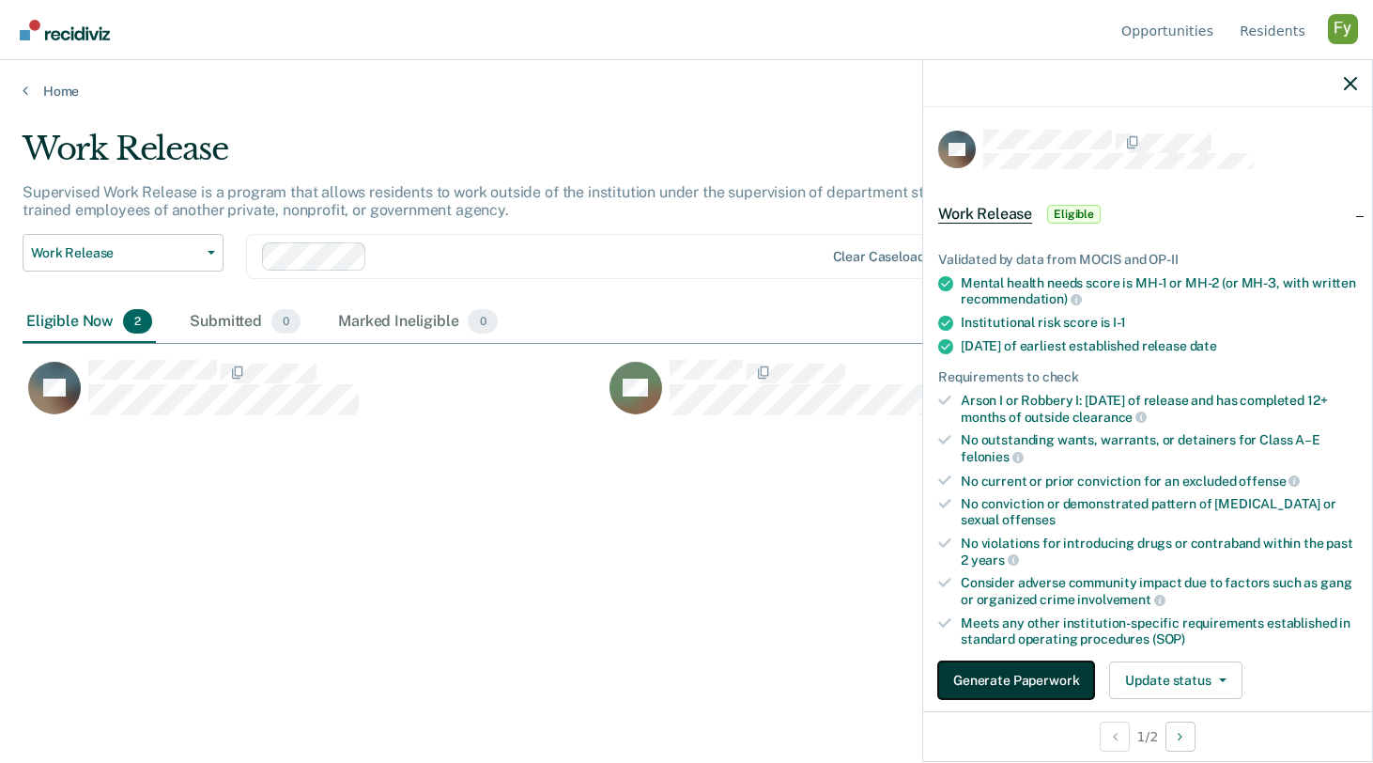
click at [1011, 684] on button "Generate Paperwork" at bounding box center [1016, 680] width 156 height 38
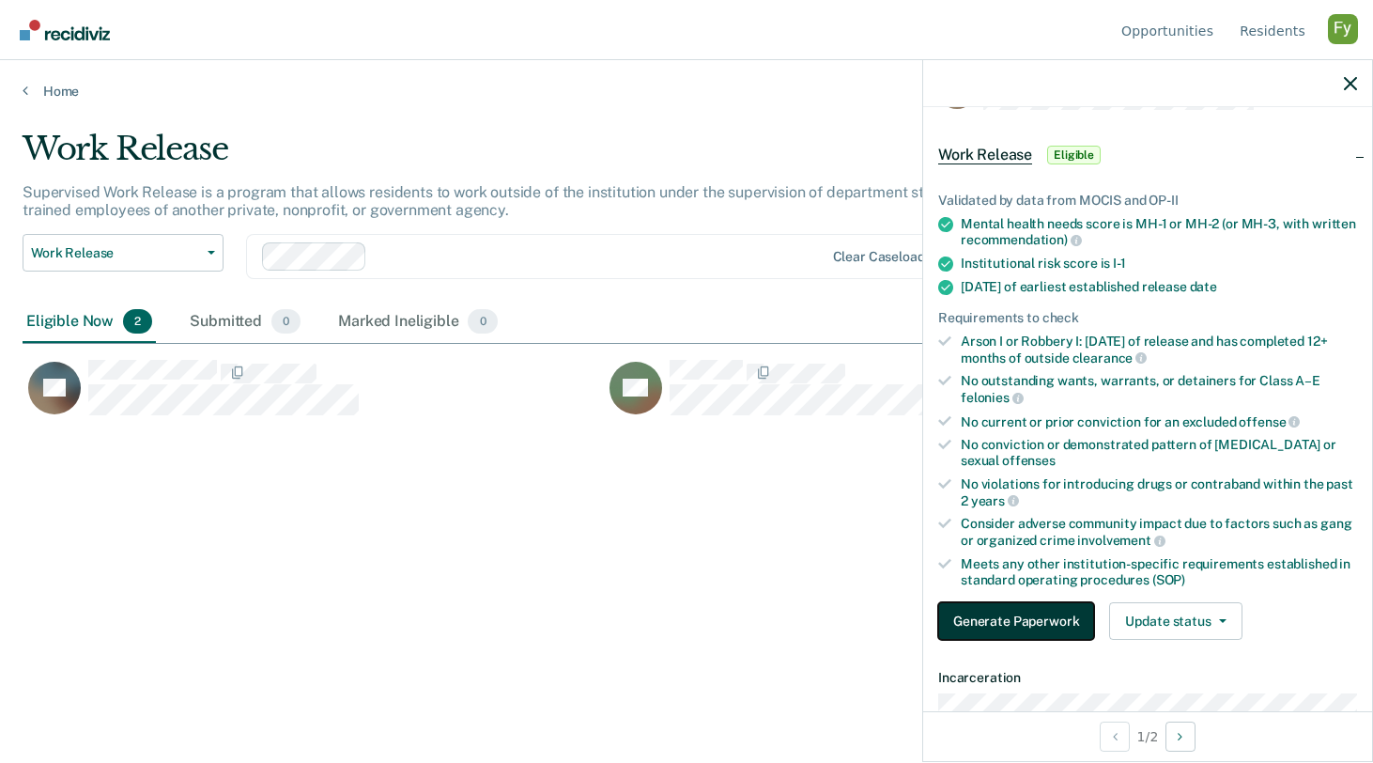
scroll to position [0, 0]
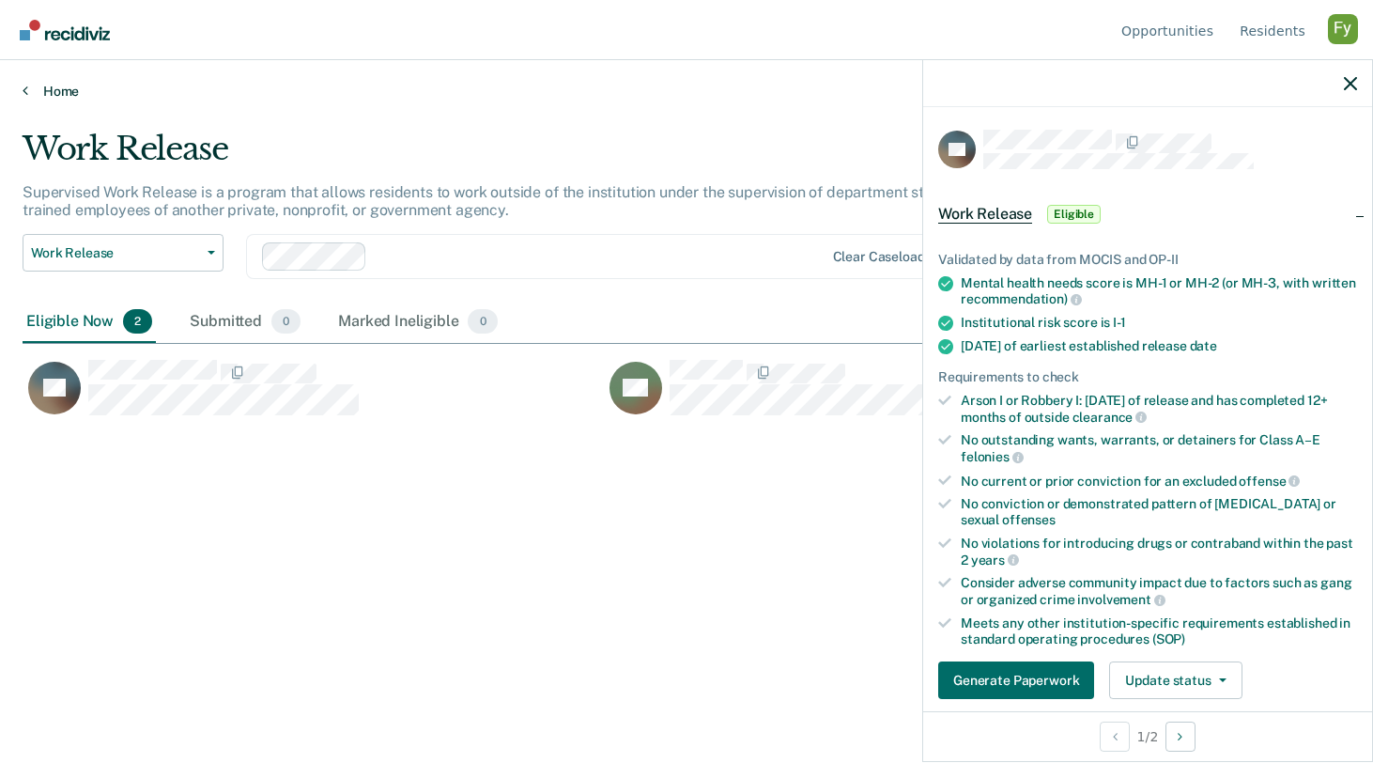
click at [73, 95] on link "Home" at bounding box center [687, 91] width 1328 height 17
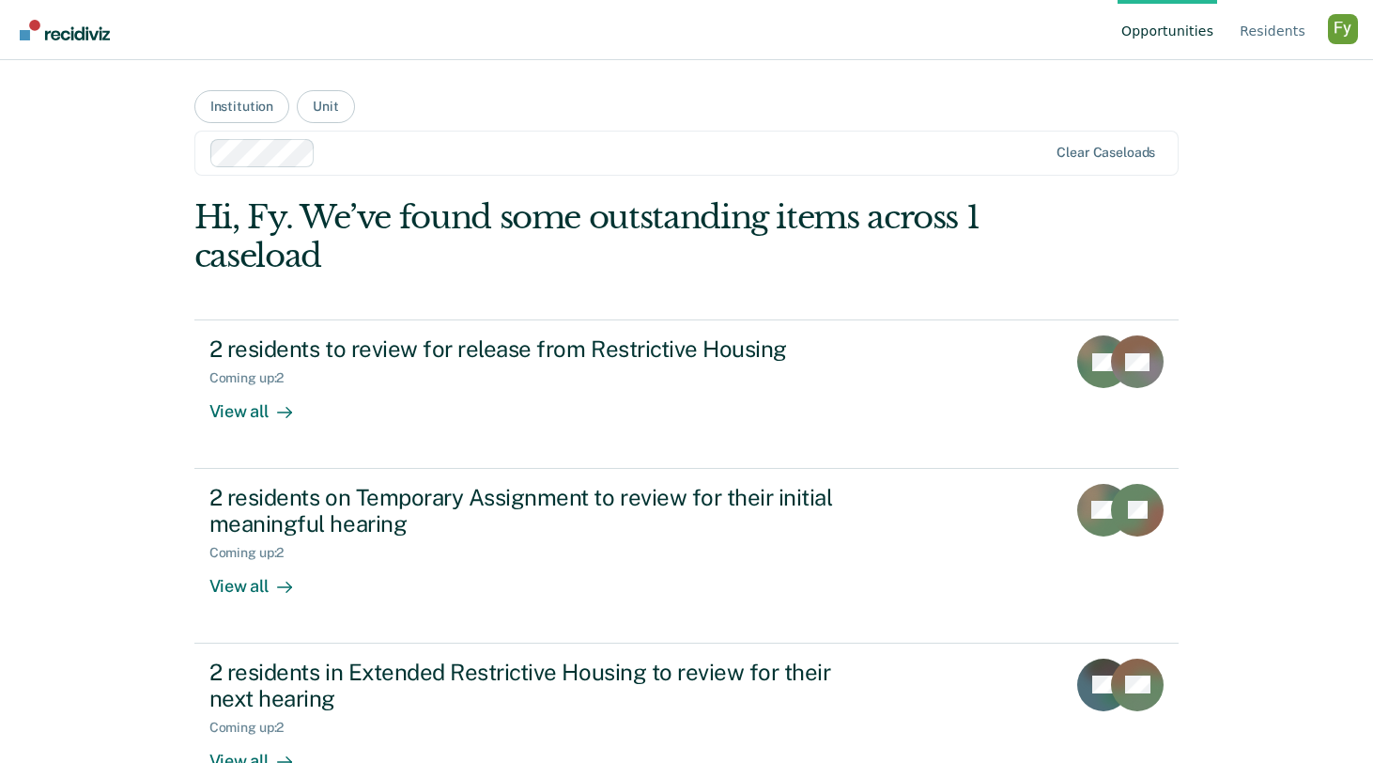
click at [1343, 27] on div "Profile dropdown button" at bounding box center [1343, 29] width 30 height 30
click at [1179, 93] on link "Profile" at bounding box center [1249, 88] width 160 height 16
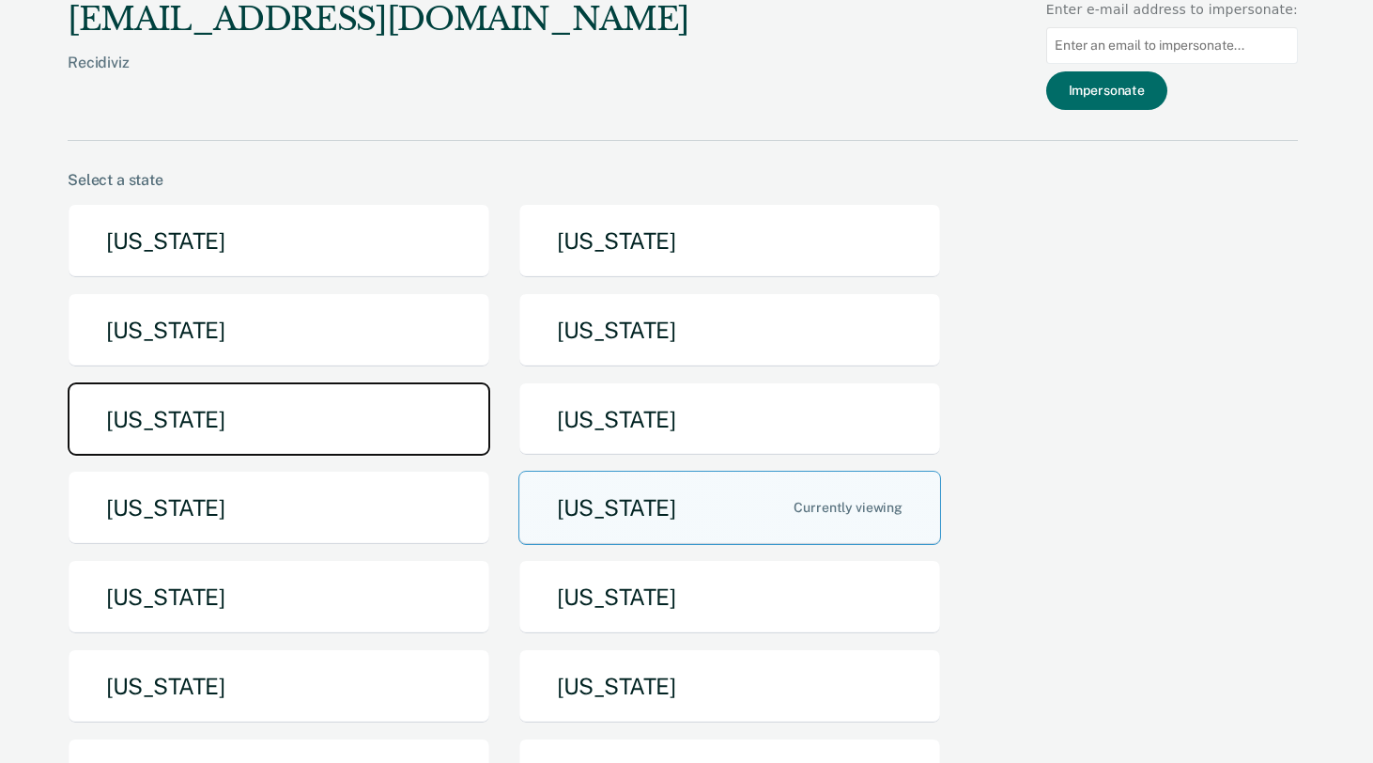
click at [312, 398] on button "[US_STATE]" at bounding box center [279, 419] width 423 height 74
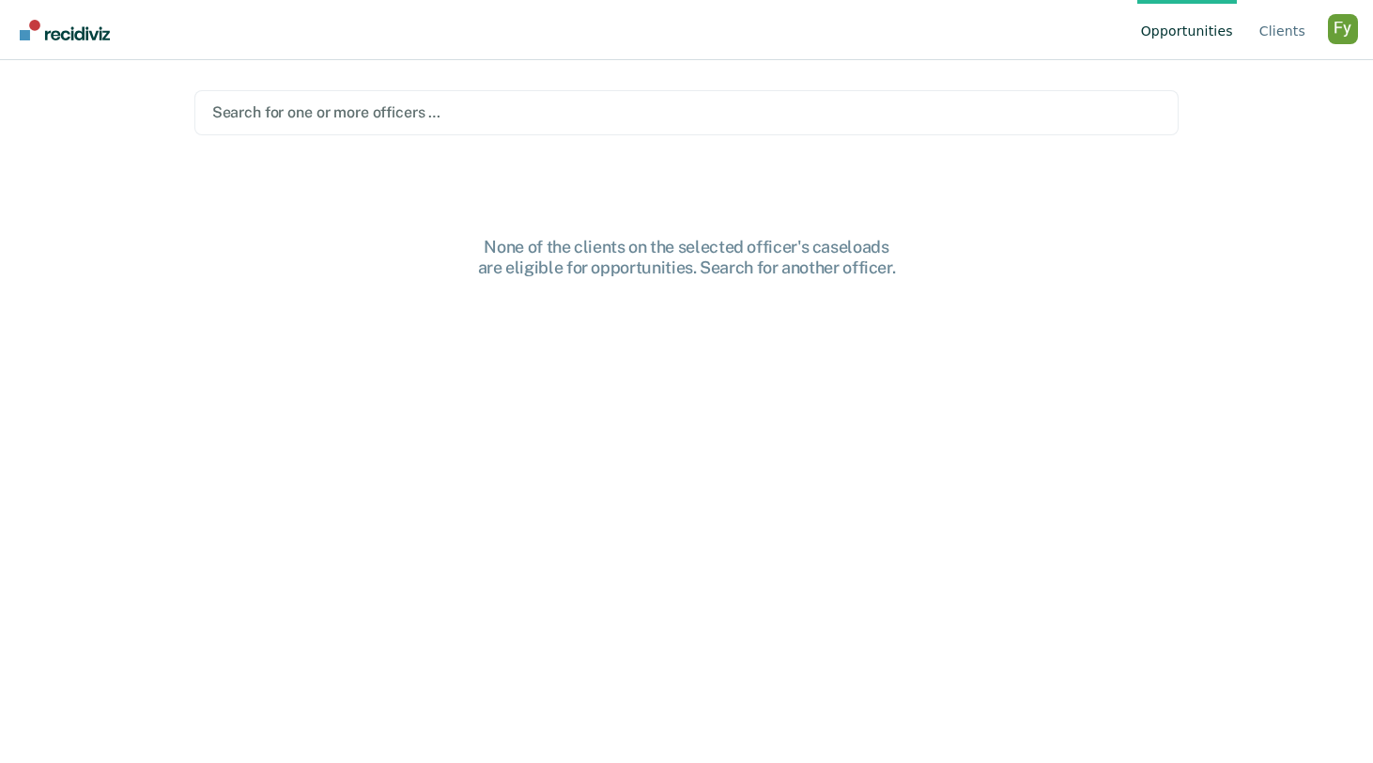
click at [336, 124] on div "Search for one or more officers …" at bounding box center [687, 112] width 954 height 25
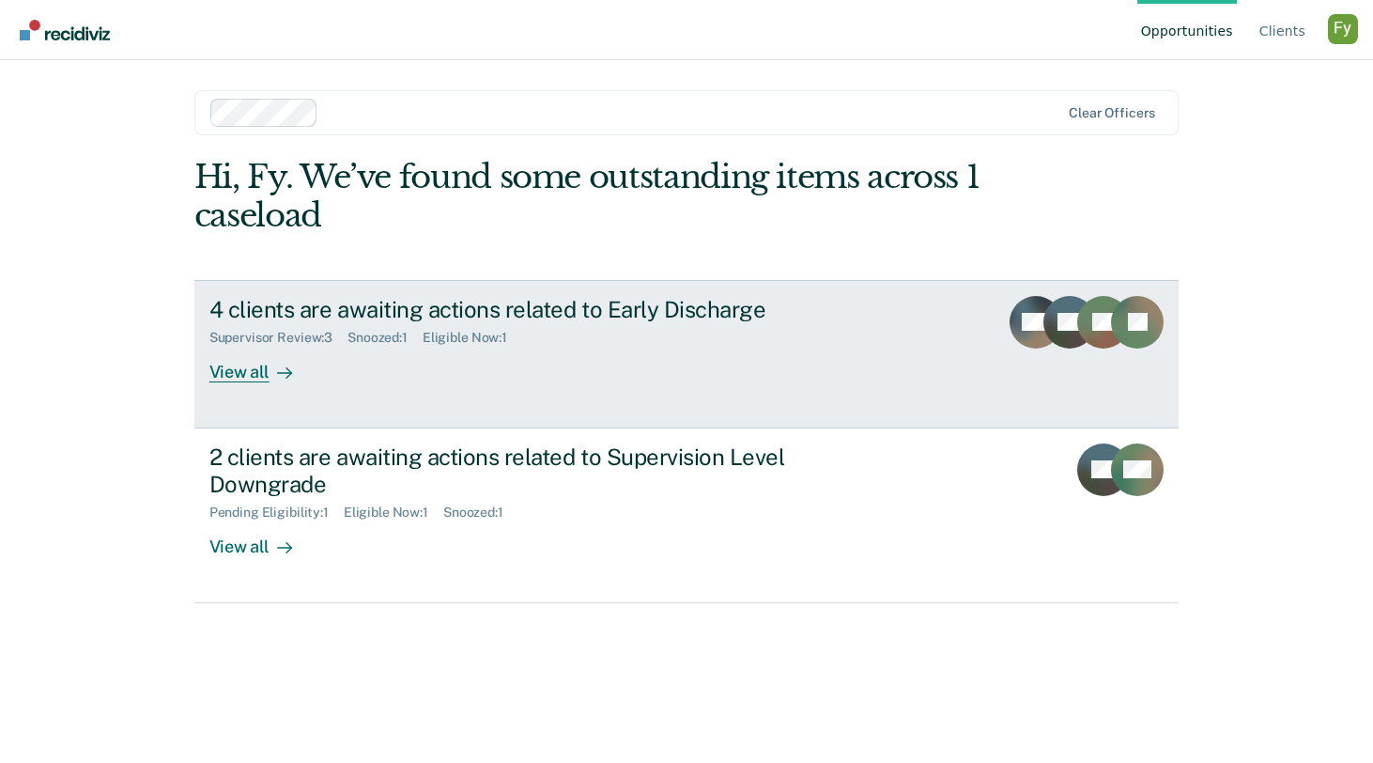
click at [322, 391] on link "4 clients are awaiting actions related to Early Discharge Supervisor Review : 3…" at bounding box center [686, 354] width 985 height 148
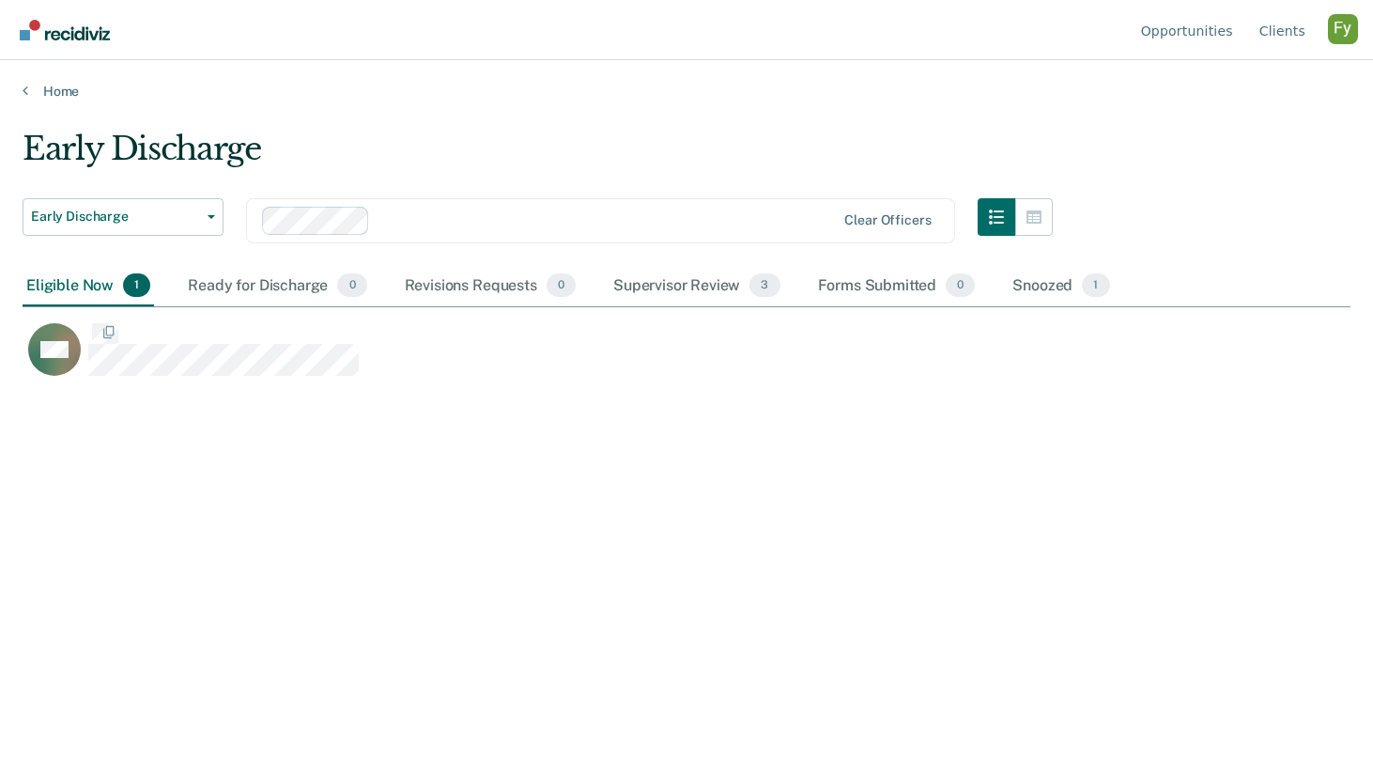
scroll to position [492, 1328]
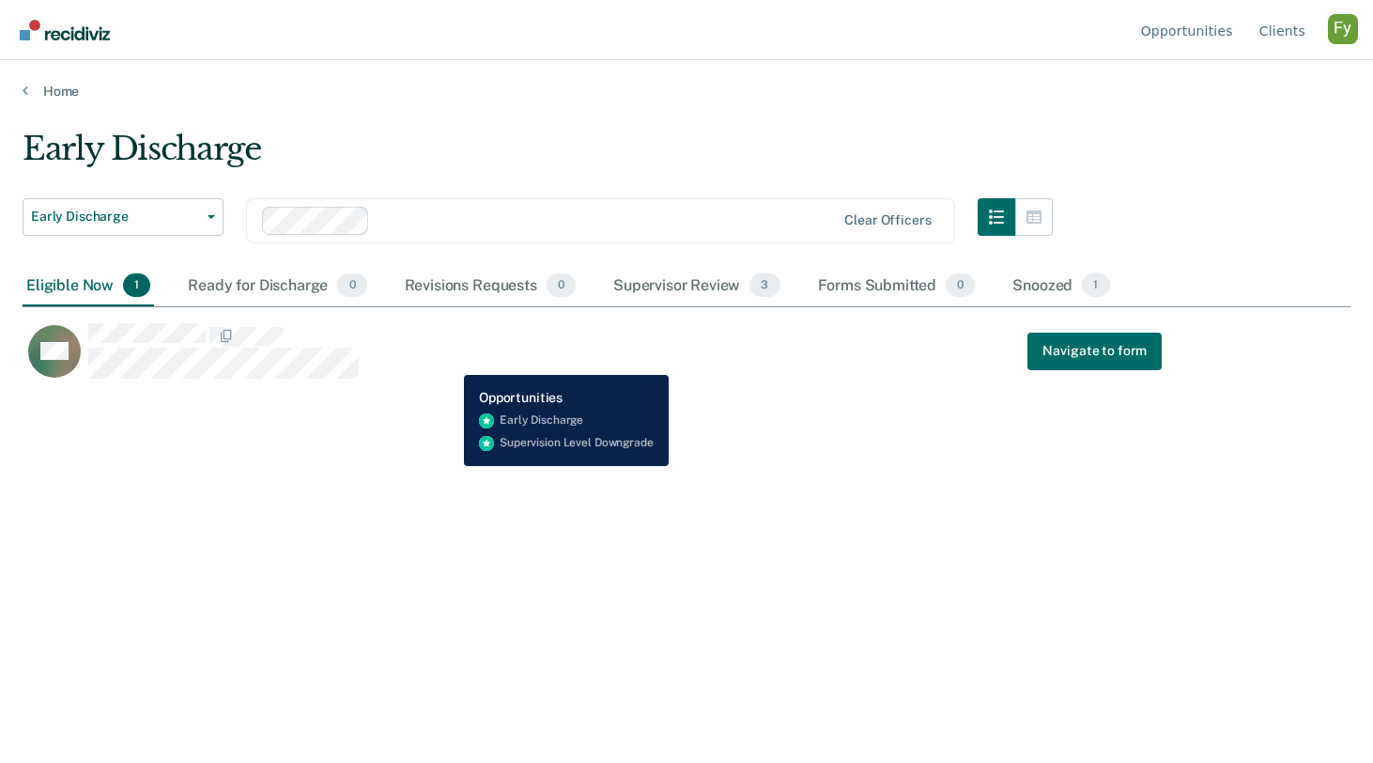
click at [450, 361] on div "CM Navigate to form" at bounding box center [593, 350] width 1140 height 57
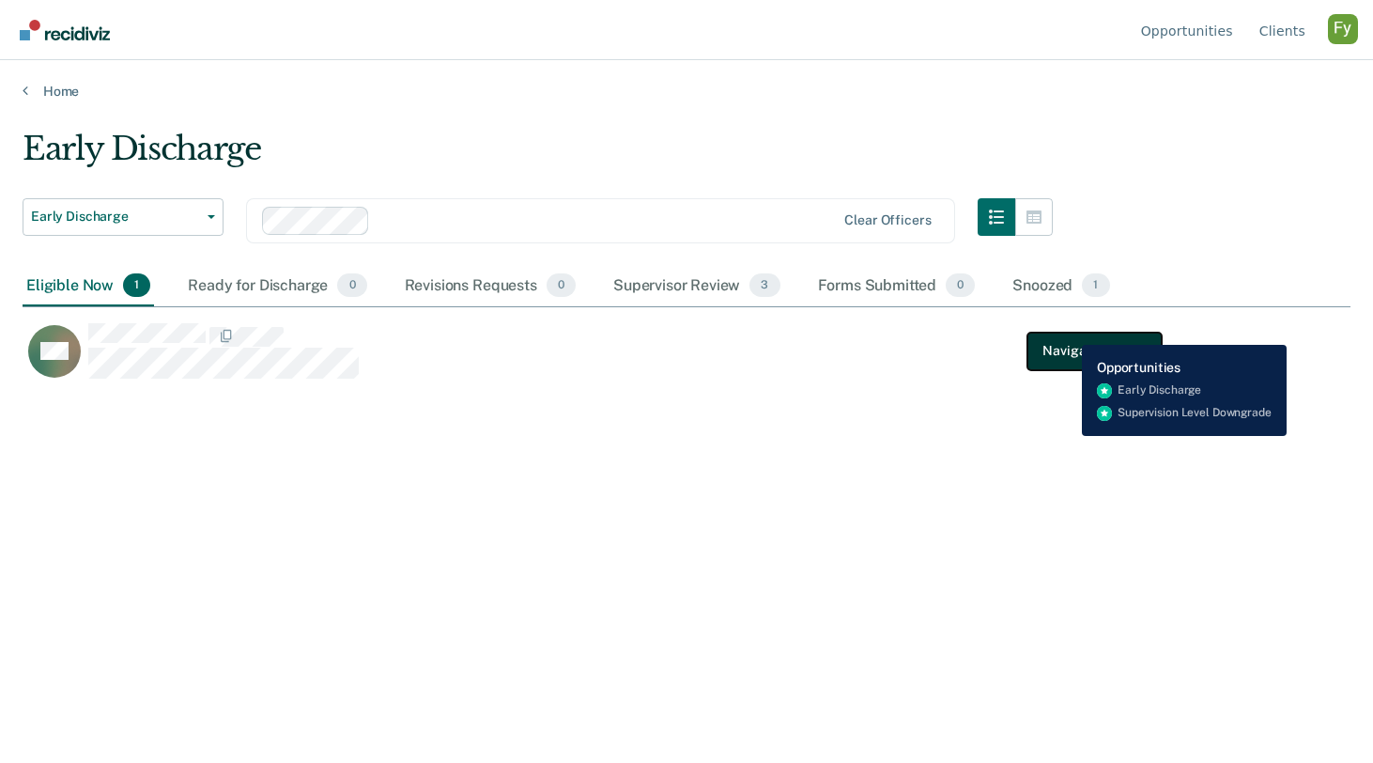
click at [1059, 336] on button "Navigate to form" at bounding box center [1095, 352] width 134 height 38
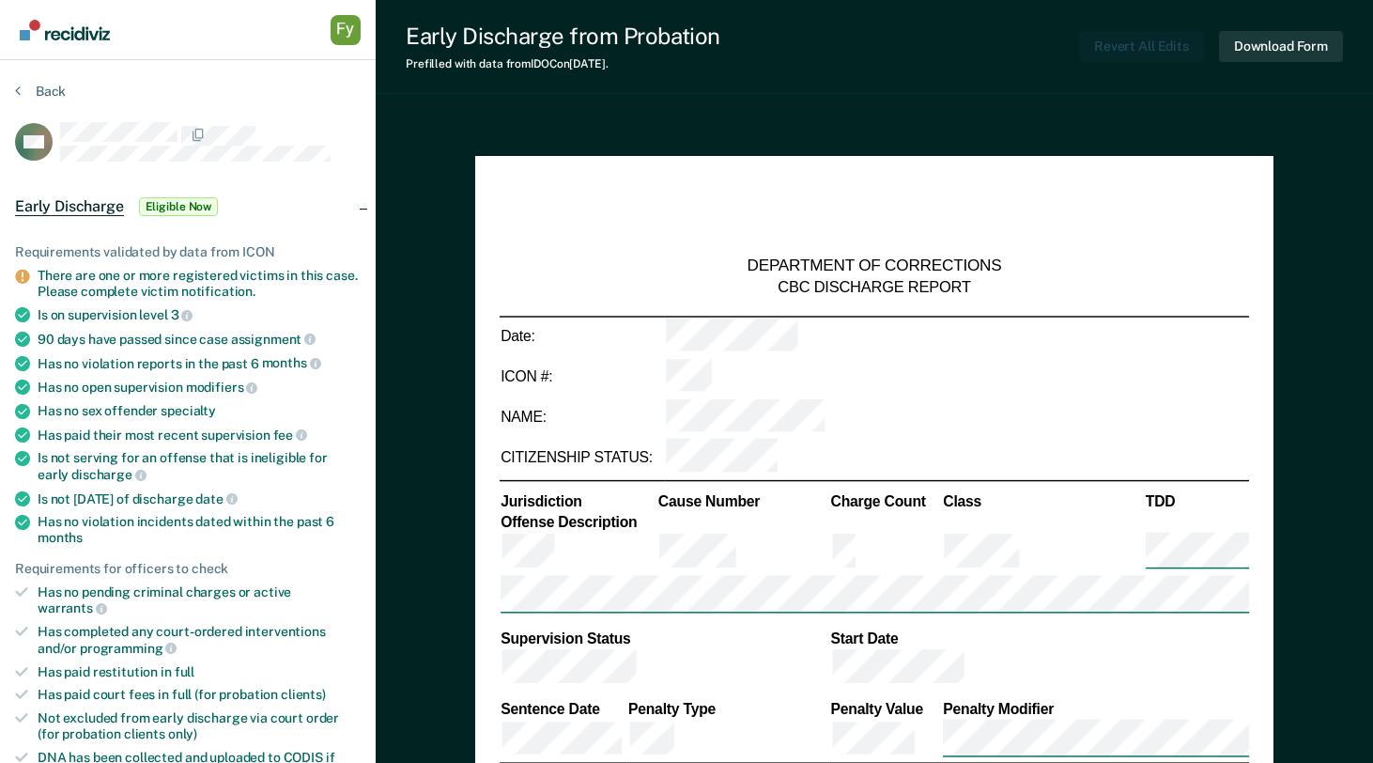
type textarea "x"
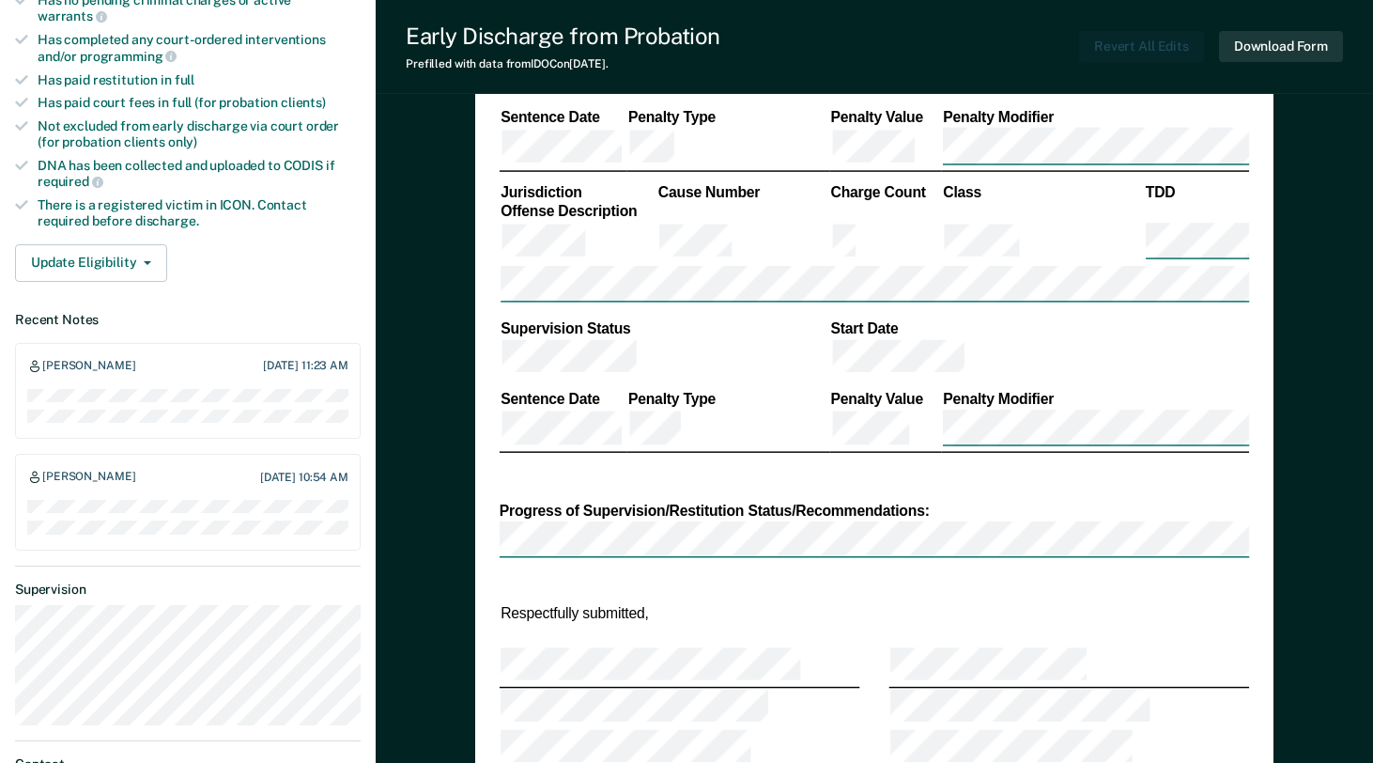
scroll to position [601, 0]
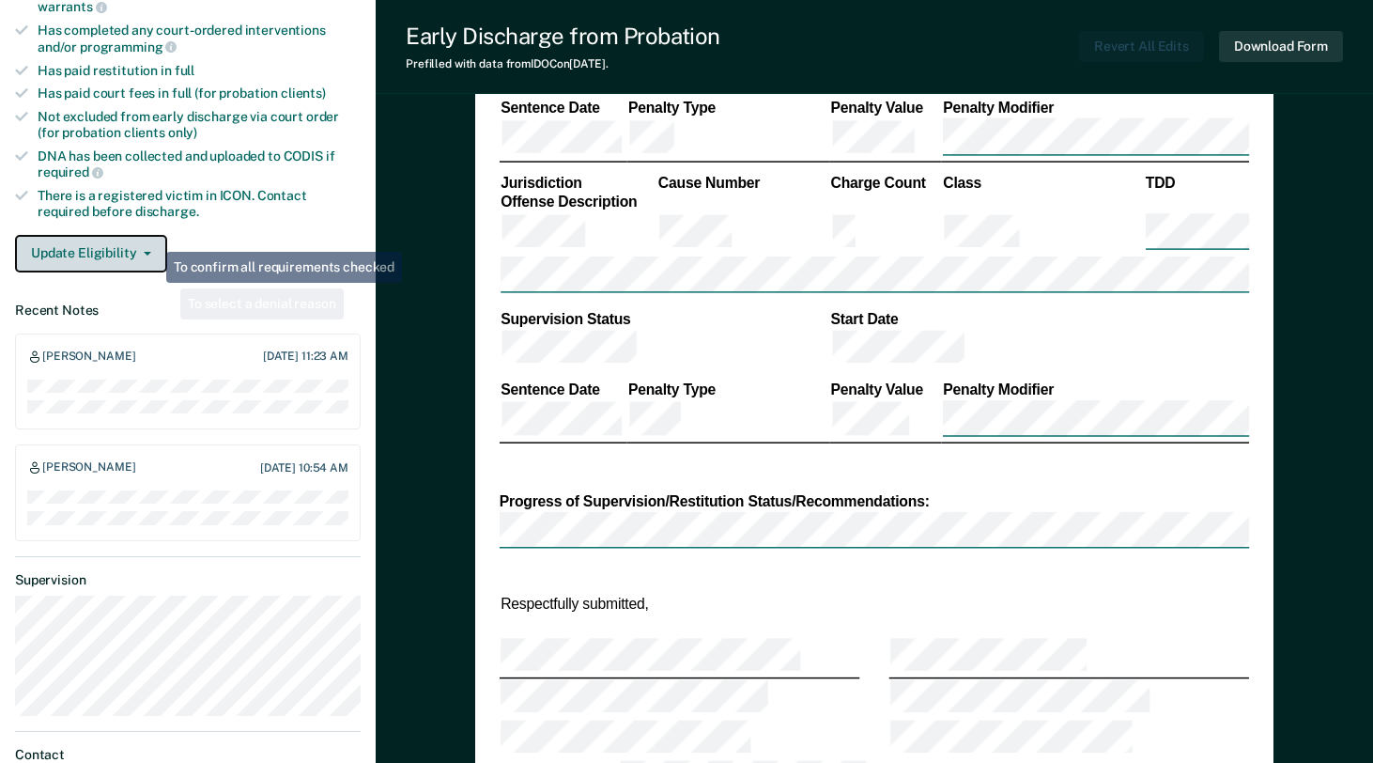
click at [147, 252] on icon "button" at bounding box center [148, 254] width 8 height 4
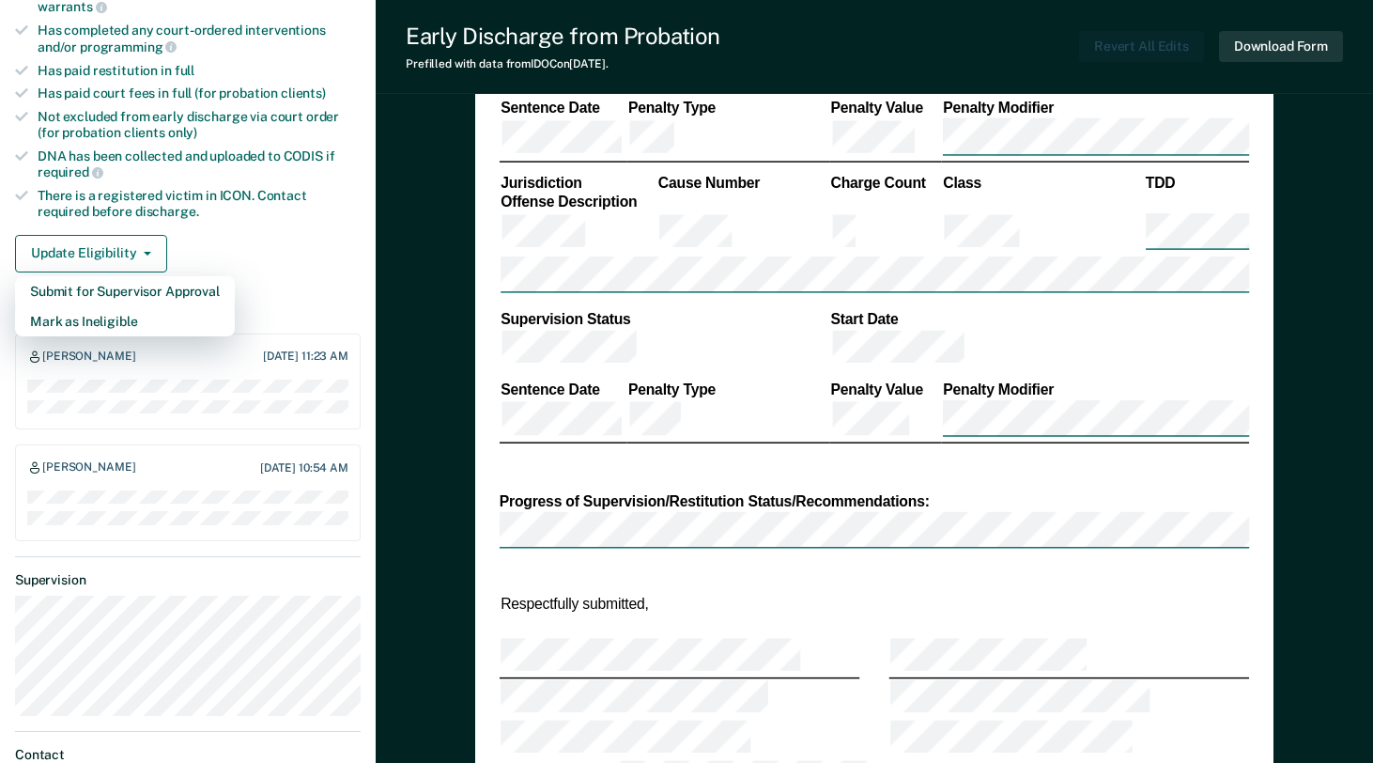
click at [228, 238] on div "Update Eligibility Submit for Supervisor Approval [PERSON_NAME] as Ineligible" at bounding box center [188, 254] width 346 height 38
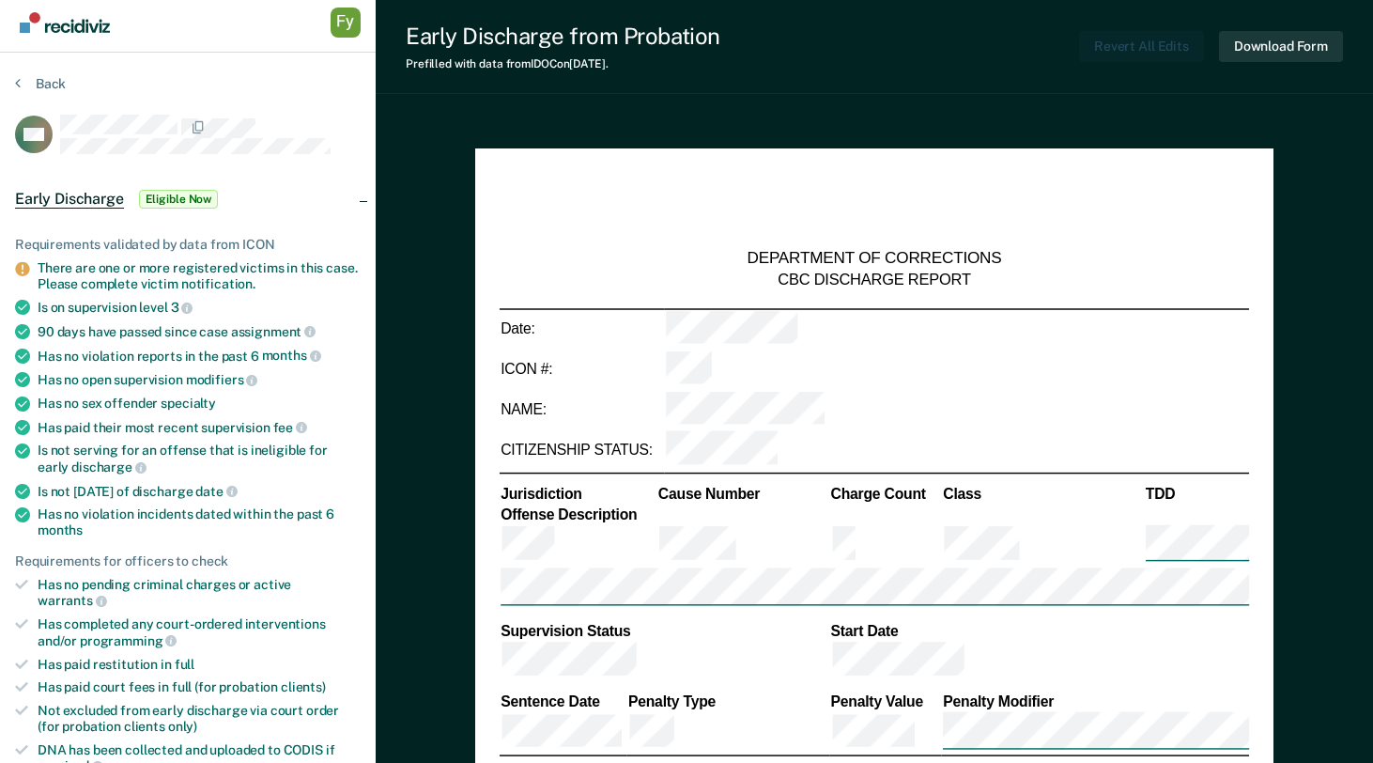
scroll to position [12, 0]
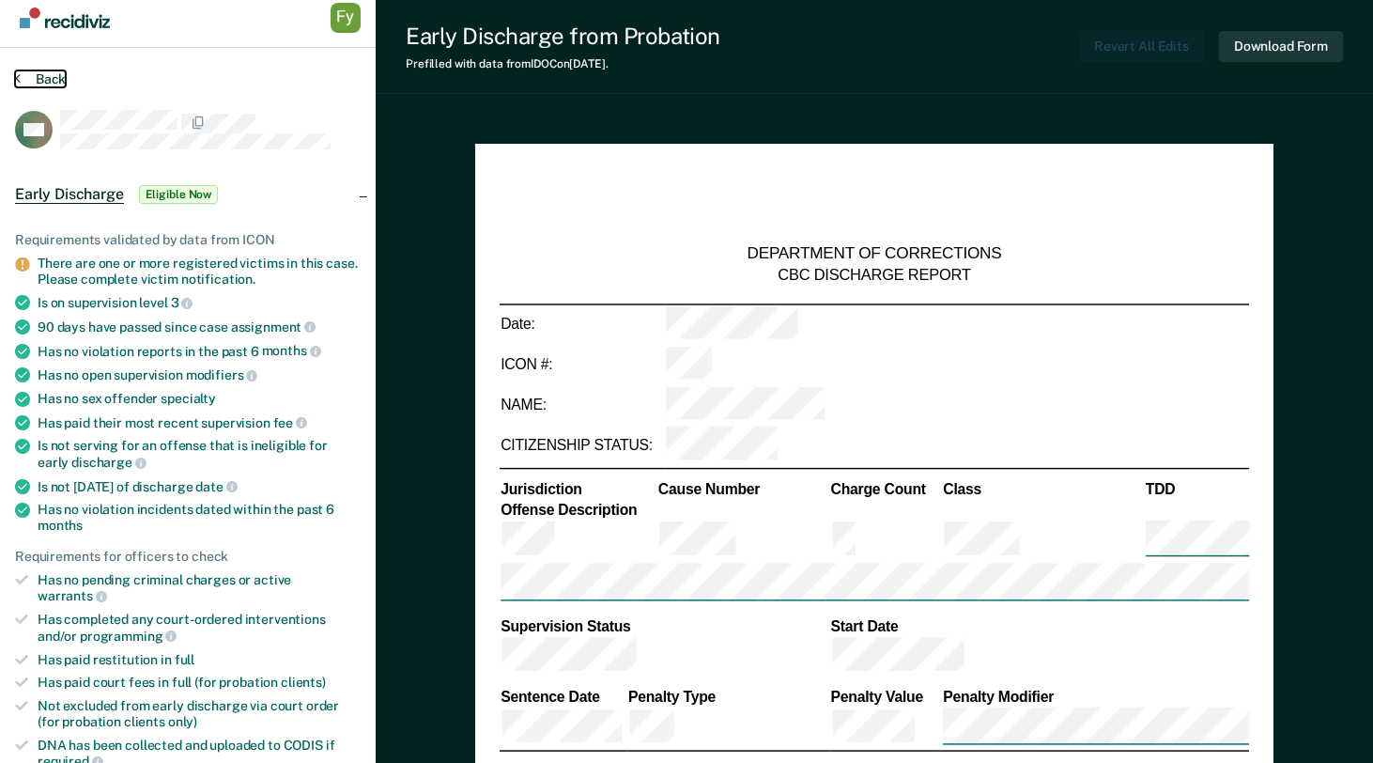
click at [45, 79] on button "Back" at bounding box center [40, 78] width 51 height 17
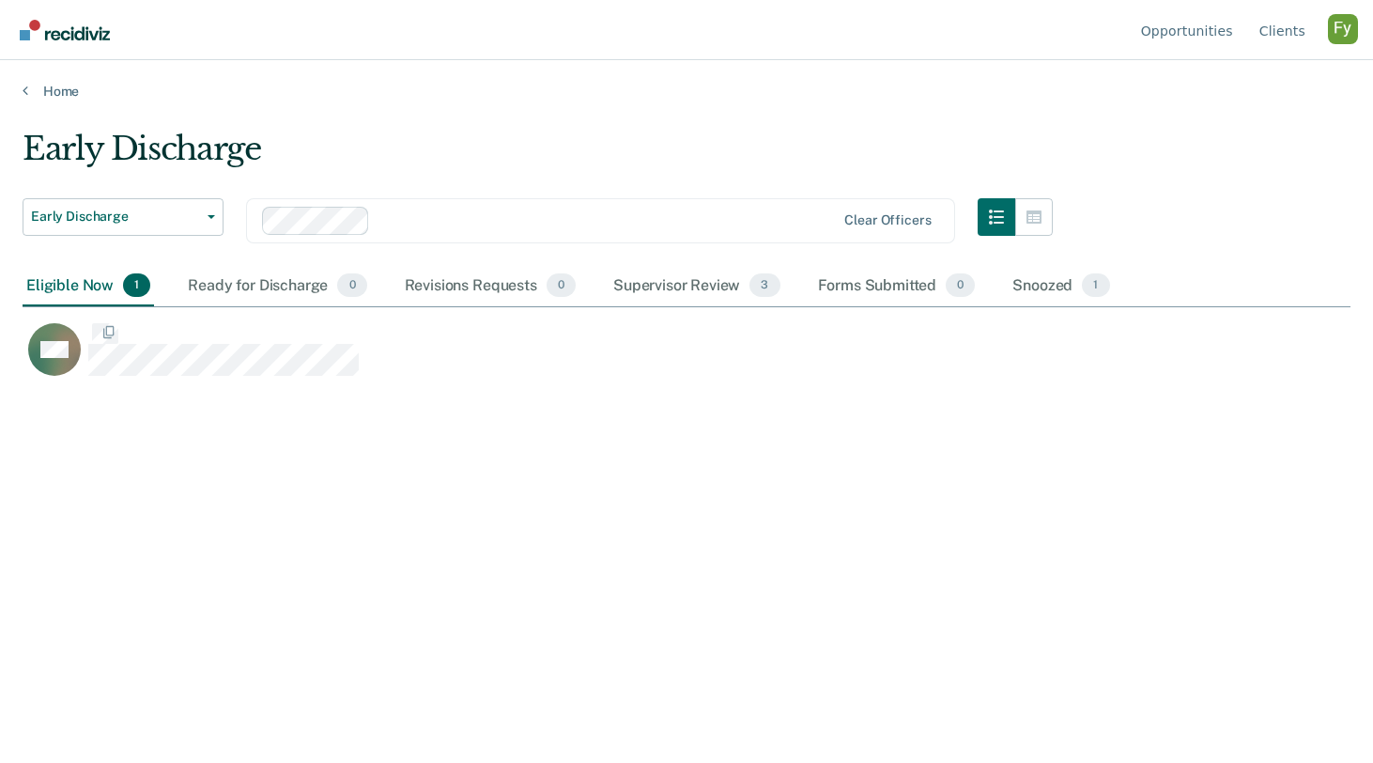
scroll to position [492, 1328]
